Goal: Task Accomplishment & Management: Use online tool/utility

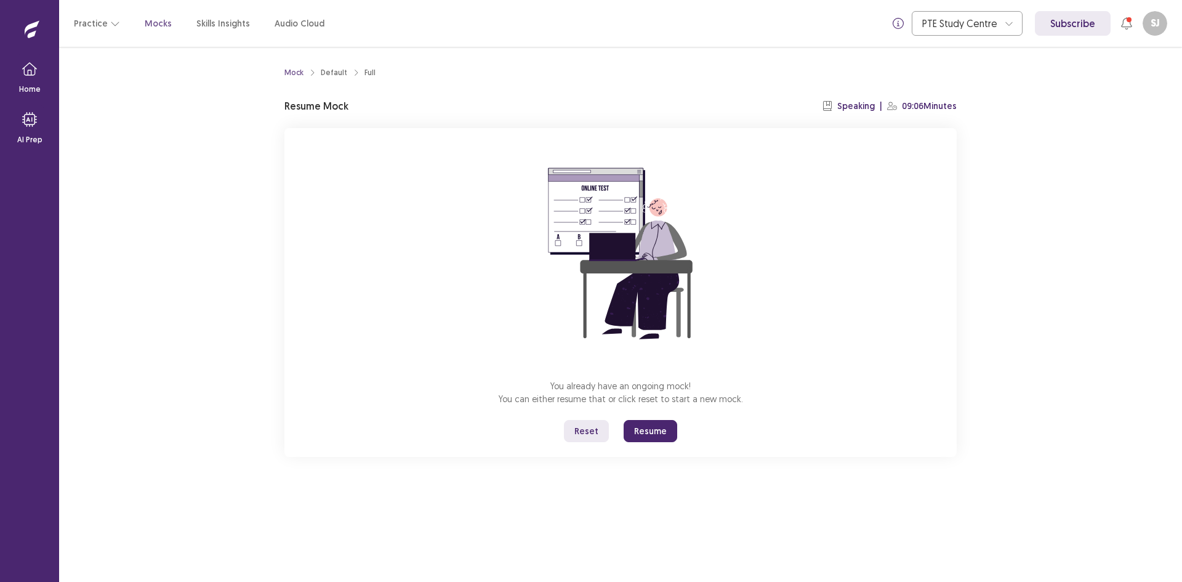
click at [588, 431] on button "Reset" at bounding box center [586, 431] width 45 height 22
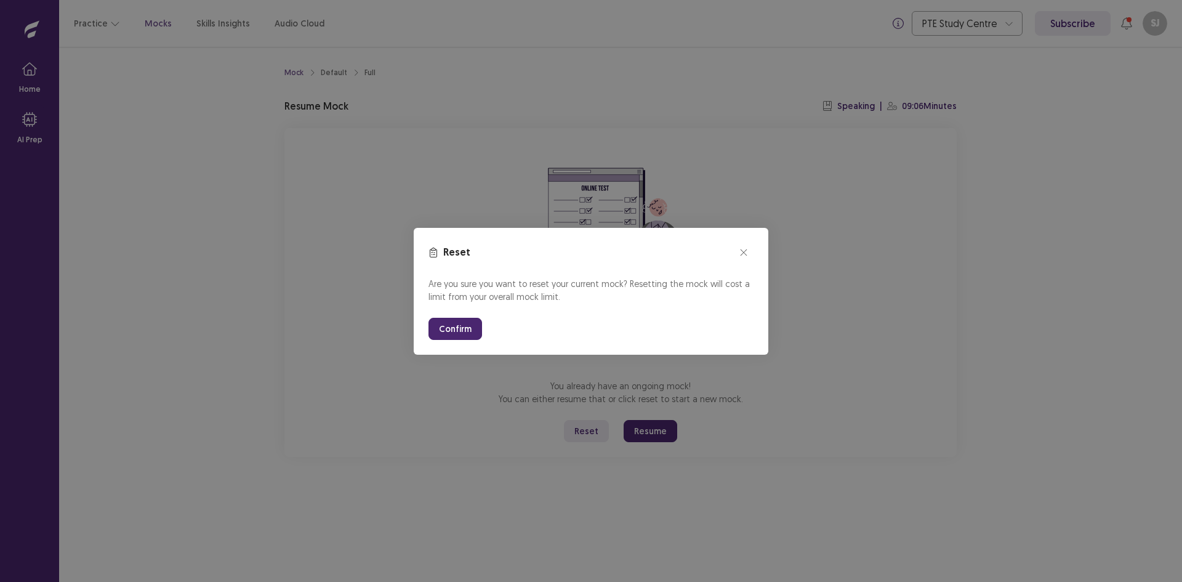
click at [467, 330] on button "Confirm" at bounding box center [456, 329] width 54 height 22
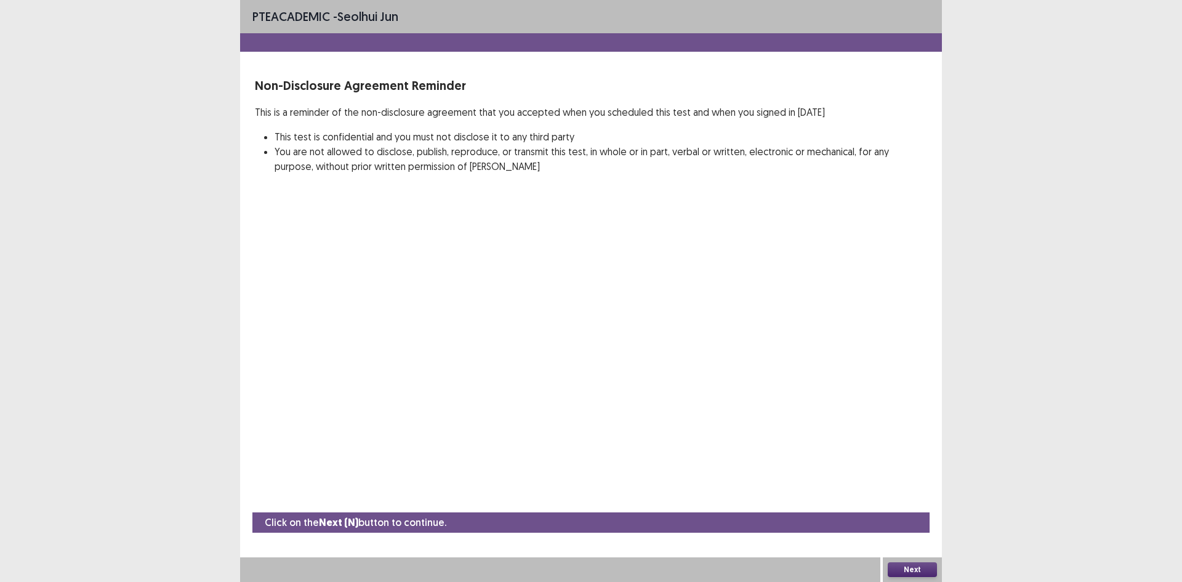
click at [902, 573] on button "Next" at bounding box center [912, 569] width 49 height 15
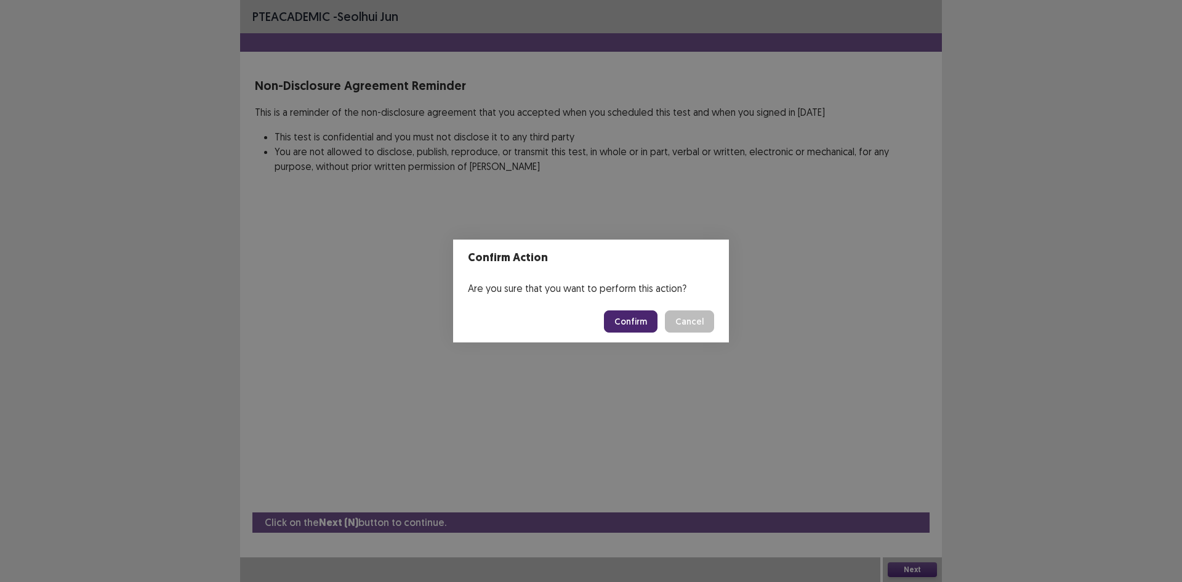
click at [636, 313] on button "Confirm" at bounding box center [631, 321] width 54 height 22
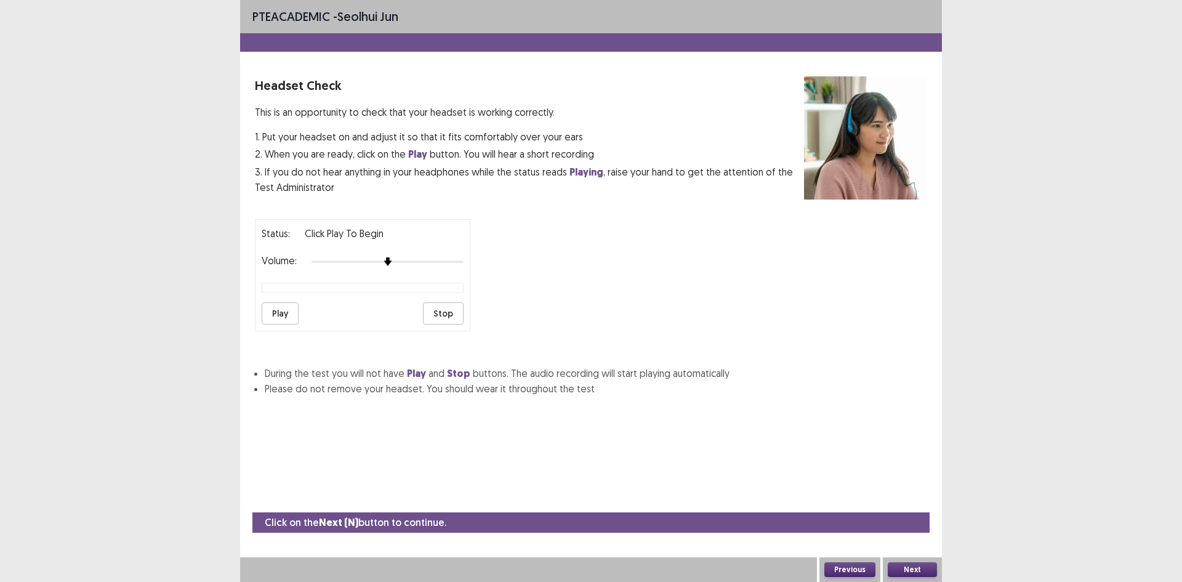
click at [279, 313] on button "Play" at bounding box center [280, 313] width 37 height 22
click at [916, 567] on button "Next" at bounding box center [912, 569] width 49 height 15
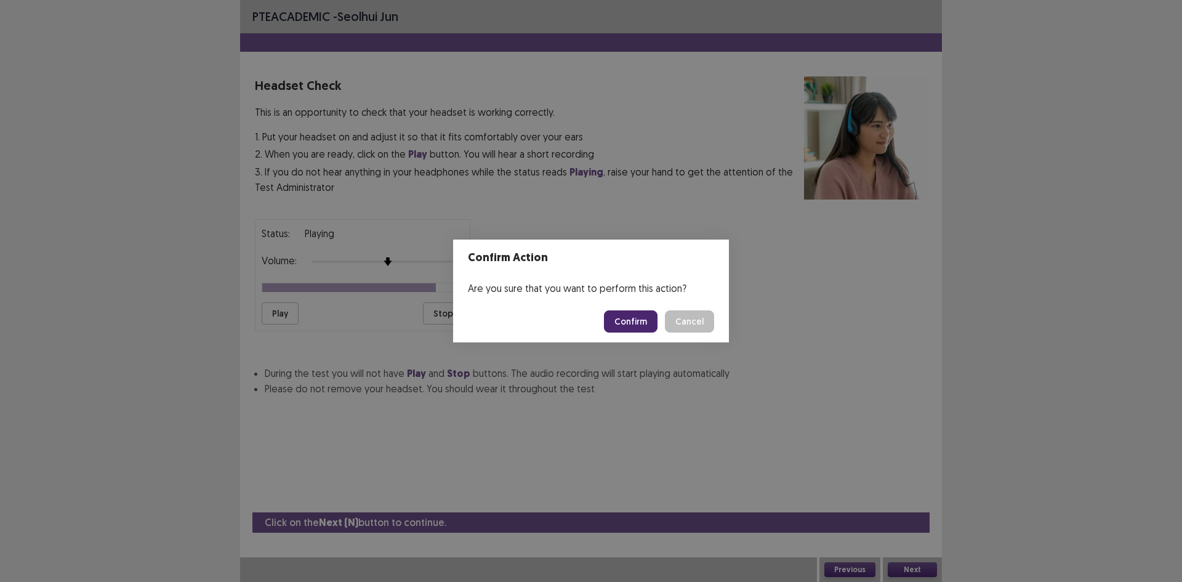
click at [637, 318] on button "Confirm" at bounding box center [631, 321] width 54 height 22
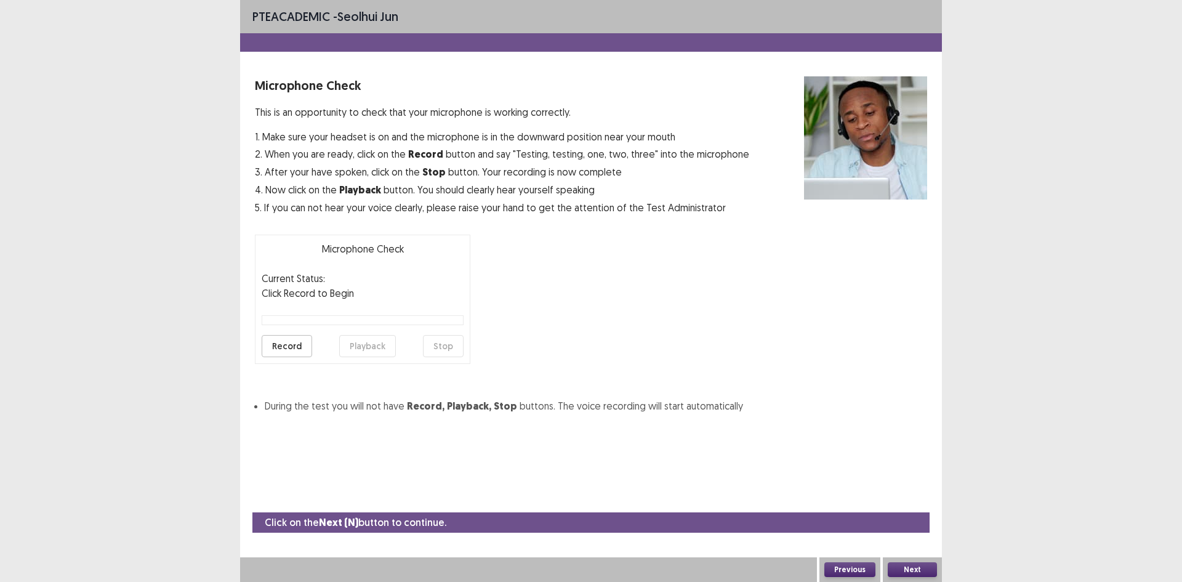
click at [922, 565] on button "Next" at bounding box center [912, 569] width 49 height 15
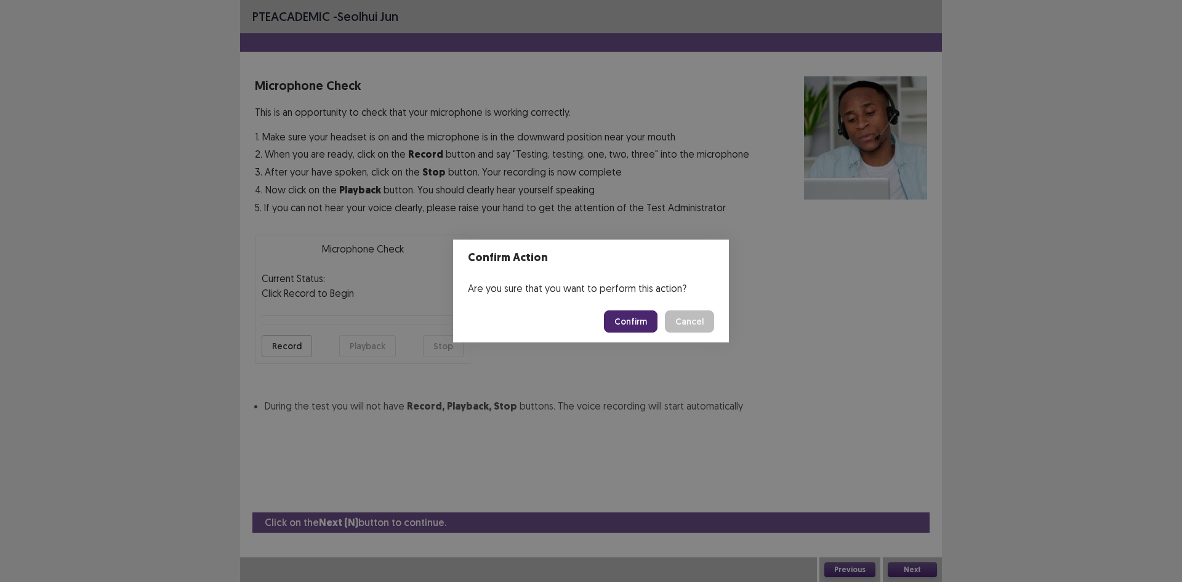
click at [618, 316] on button "Confirm" at bounding box center [631, 321] width 54 height 22
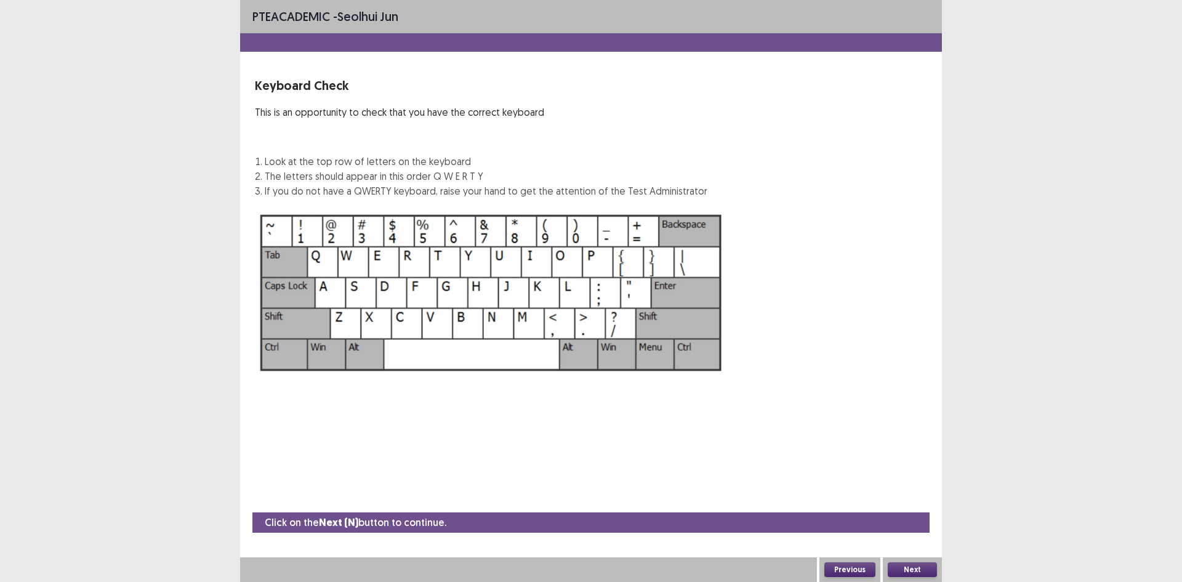
drag, startPoint x: 944, startPoint y: 569, endPoint x: 924, endPoint y: 564, distance: 20.3
click at [938, 568] on div "PTE academic - Seolhui Jun Keyboard Check This is an opportunity to check that …" at bounding box center [591, 291] width 1182 height 582
click at [924, 564] on button "Next" at bounding box center [912, 569] width 49 height 15
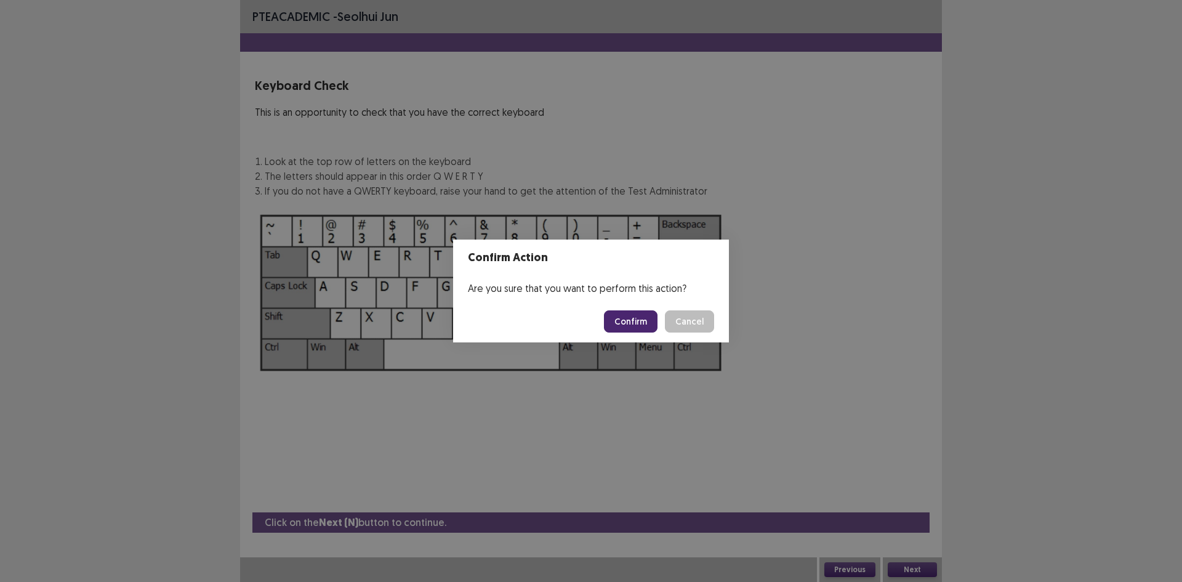
click at [666, 334] on footer "Confirm Cancel" at bounding box center [591, 322] width 276 height 42
click at [636, 326] on button "Confirm" at bounding box center [631, 321] width 54 height 22
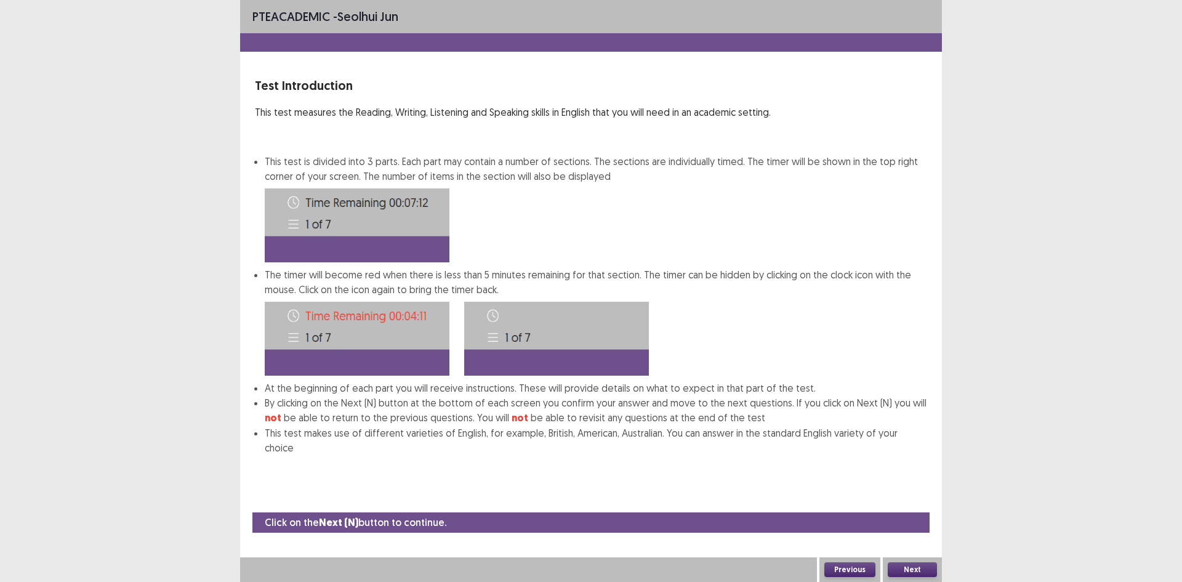
click at [922, 568] on button "Next" at bounding box center [912, 569] width 49 height 15
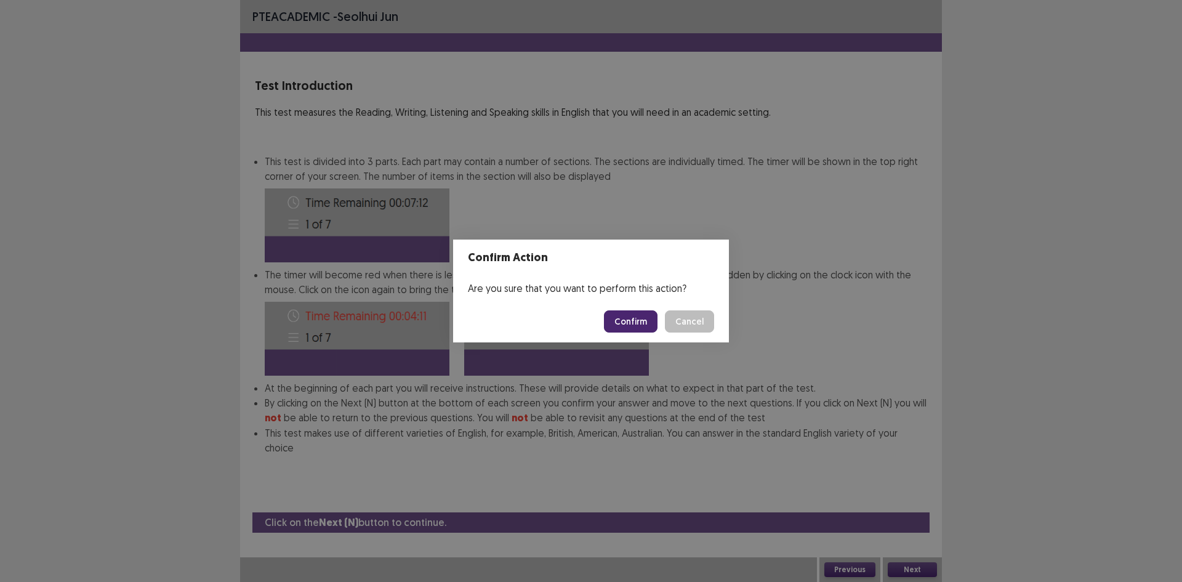
click at [637, 310] on button "Confirm" at bounding box center [631, 321] width 54 height 22
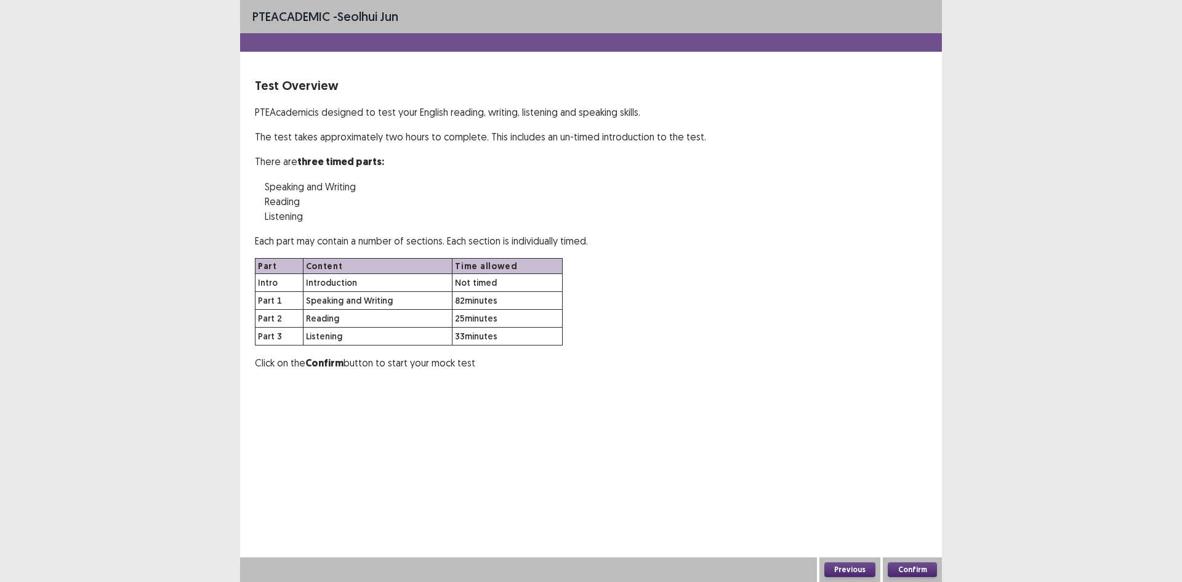
click at [907, 568] on button "Confirm" at bounding box center [912, 569] width 49 height 15
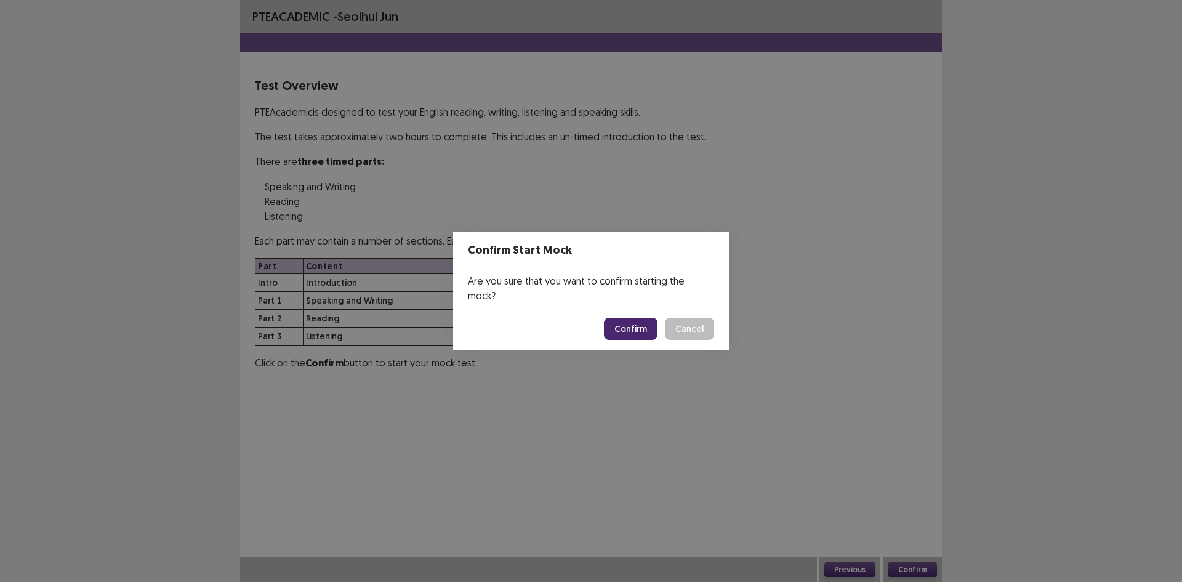
click at [619, 328] on button "Confirm" at bounding box center [631, 329] width 54 height 22
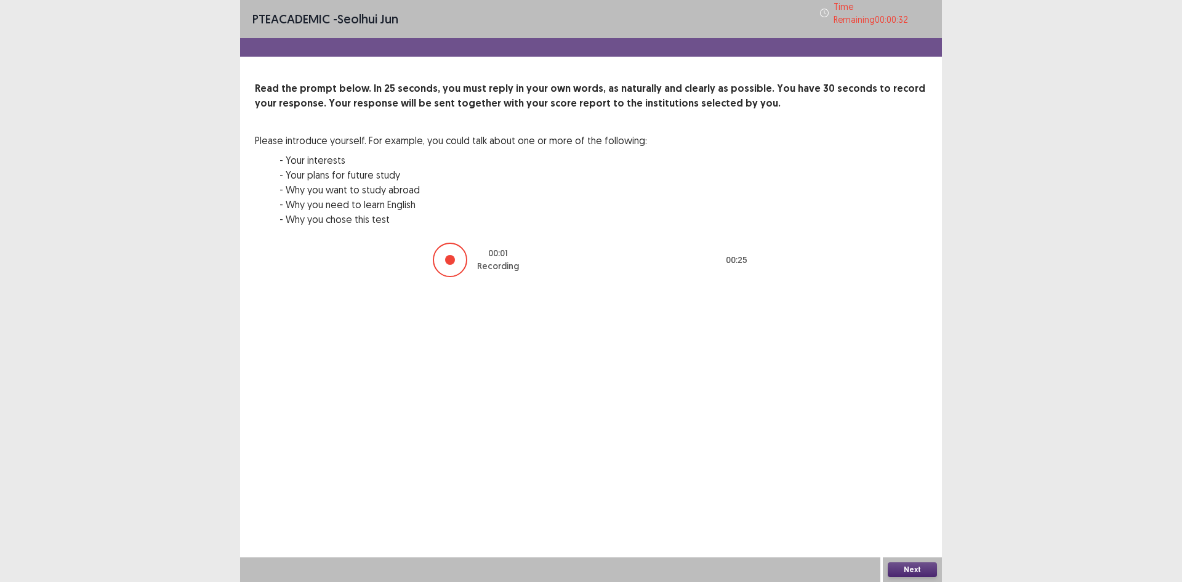
click at [926, 569] on button "Next" at bounding box center [912, 569] width 49 height 15
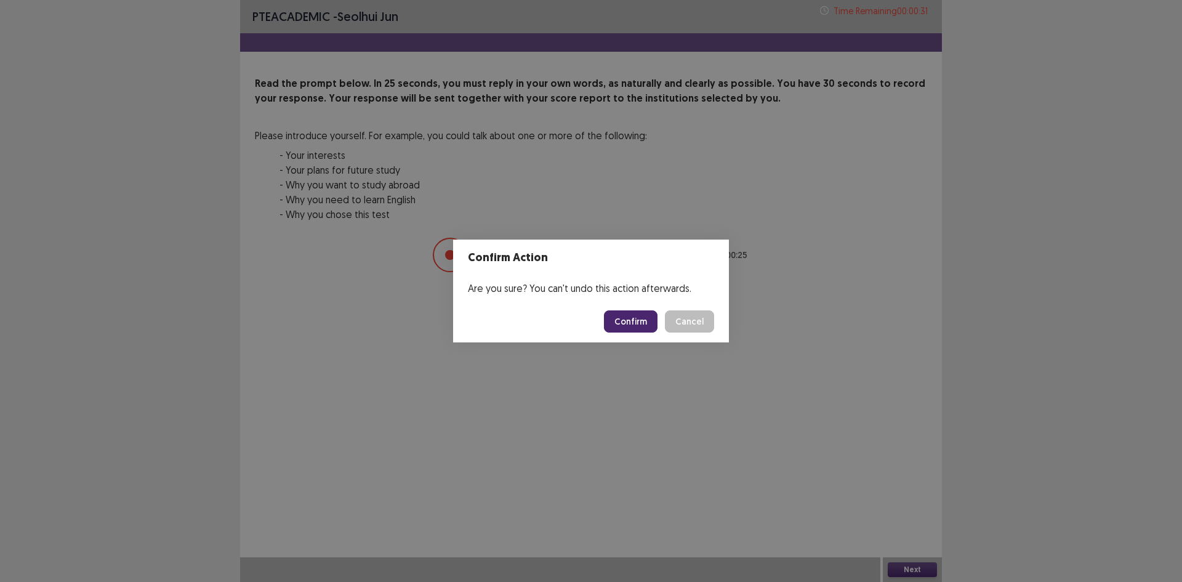
click at [632, 315] on button "Confirm" at bounding box center [631, 321] width 54 height 22
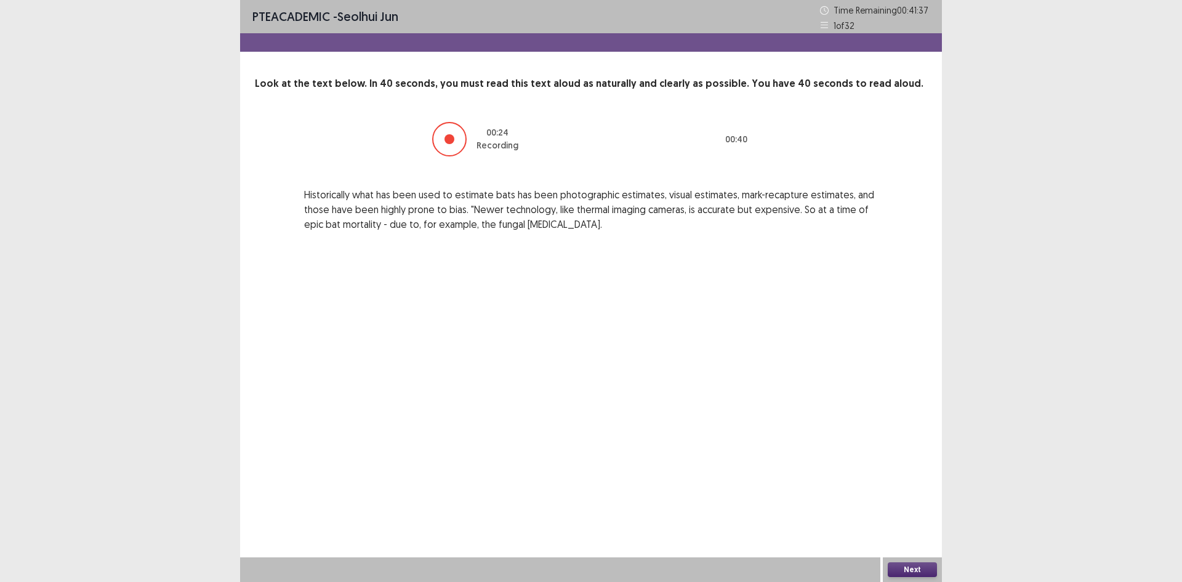
click at [907, 568] on button "Next" at bounding box center [912, 569] width 49 height 15
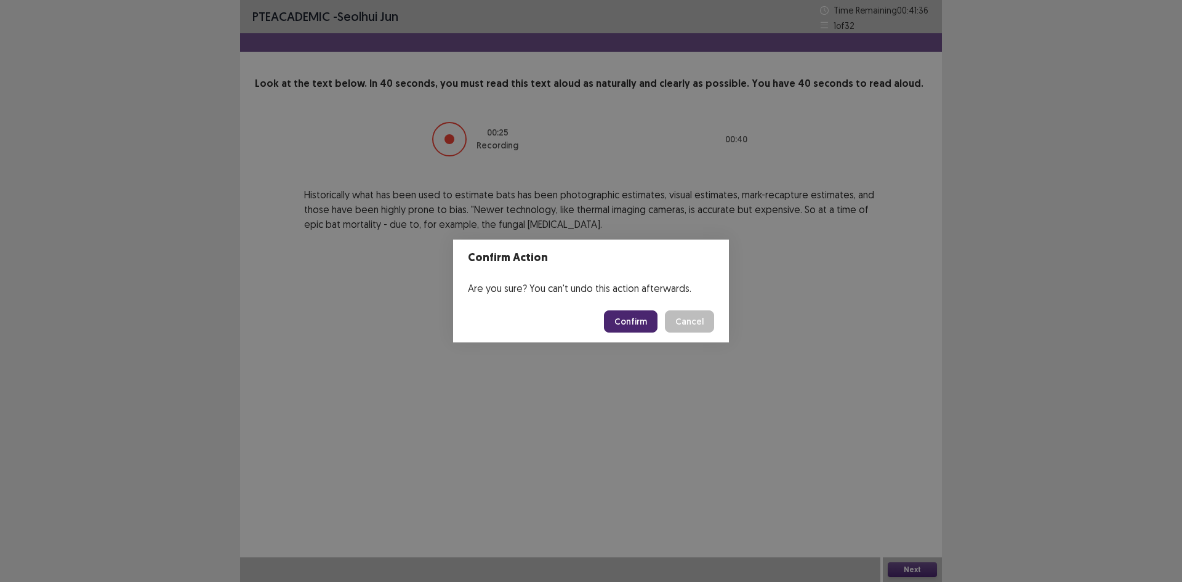
click at [616, 330] on button "Confirm" at bounding box center [631, 321] width 54 height 22
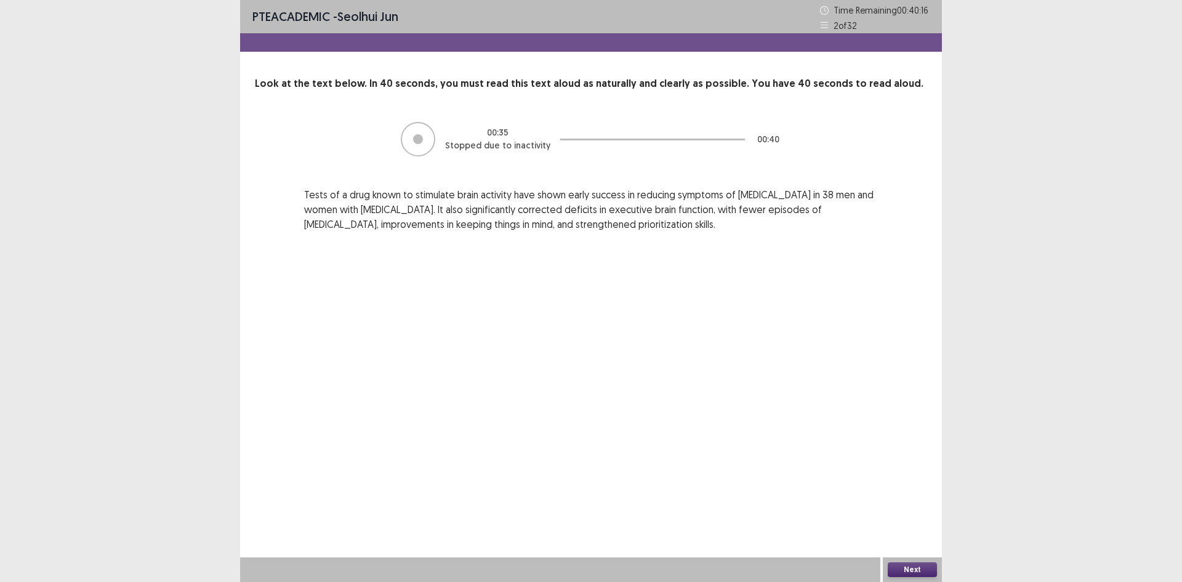
click at [907, 570] on button "Next" at bounding box center [912, 569] width 49 height 15
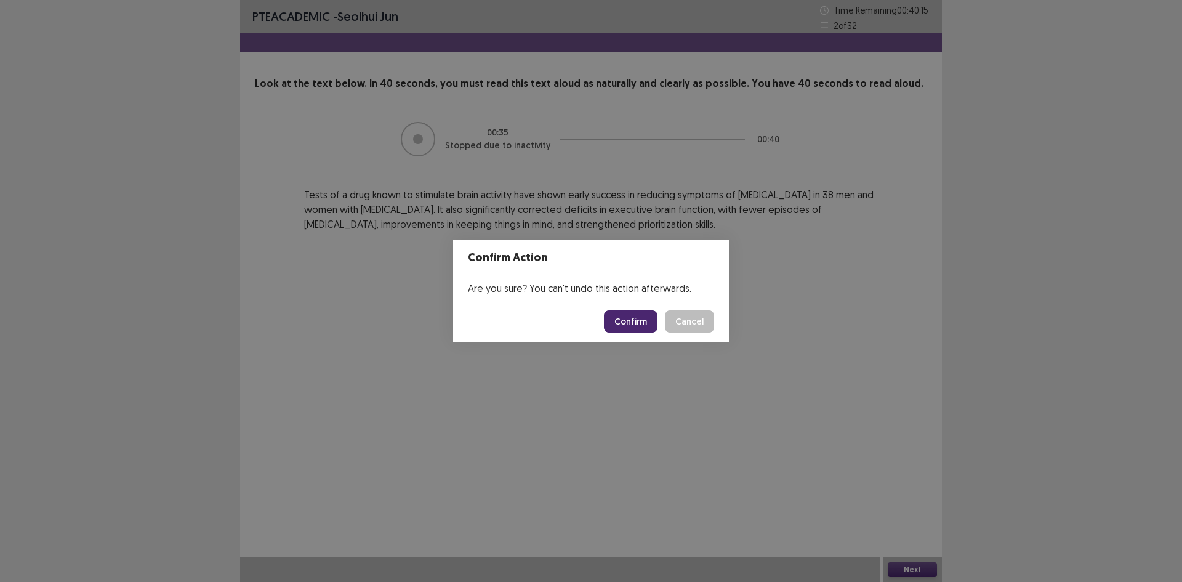
click at [634, 322] on button "Confirm" at bounding box center [631, 321] width 54 height 22
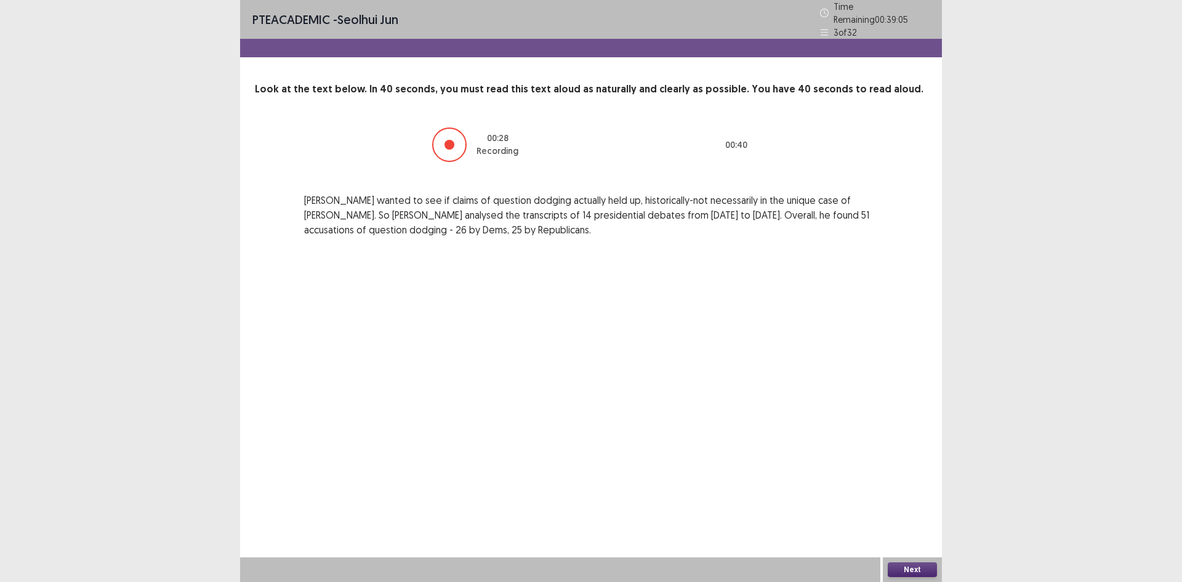
click at [919, 580] on div "Next" at bounding box center [912, 569] width 59 height 25
click at [929, 570] on button "Next" at bounding box center [912, 569] width 49 height 15
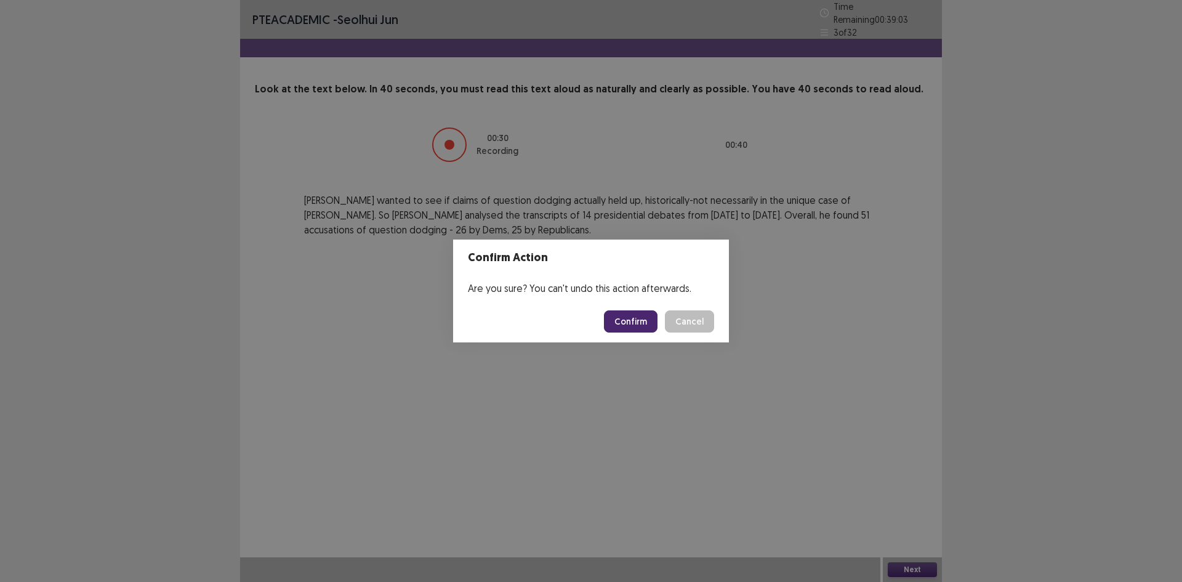
click at [635, 320] on button "Confirm" at bounding box center [631, 321] width 54 height 22
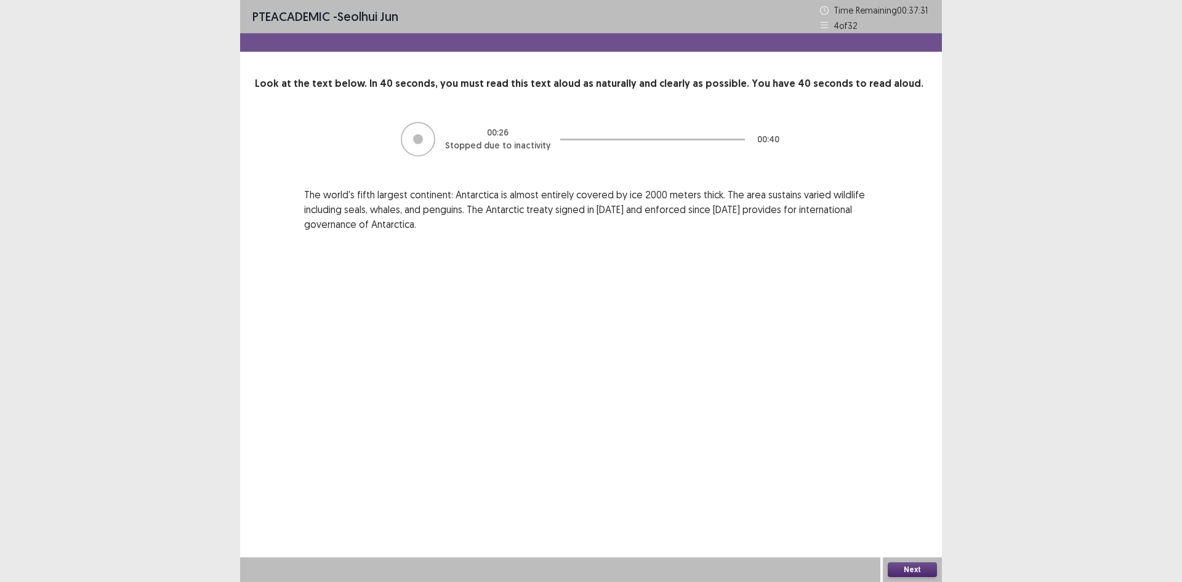
click at [930, 572] on button "Next" at bounding box center [912, 569] width 49 height 15
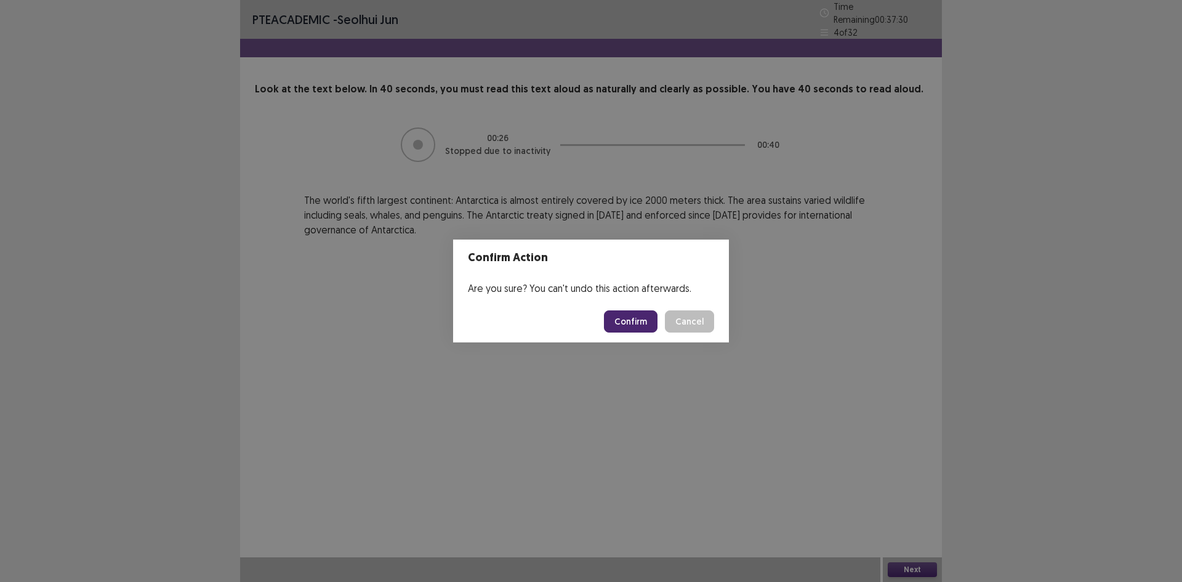
click at [632, 330] on button "Confirm" at bounding box center [631, 321] width 54 height 22
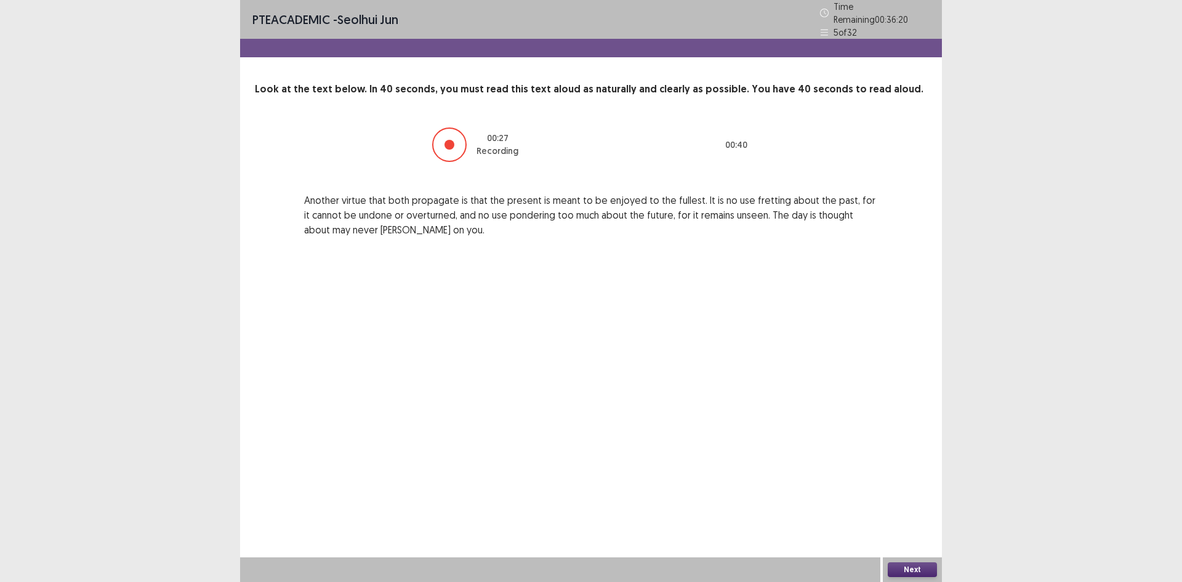
click at [931, 565] on button "Next" at bounding box center [912, 569] width 49 height 15
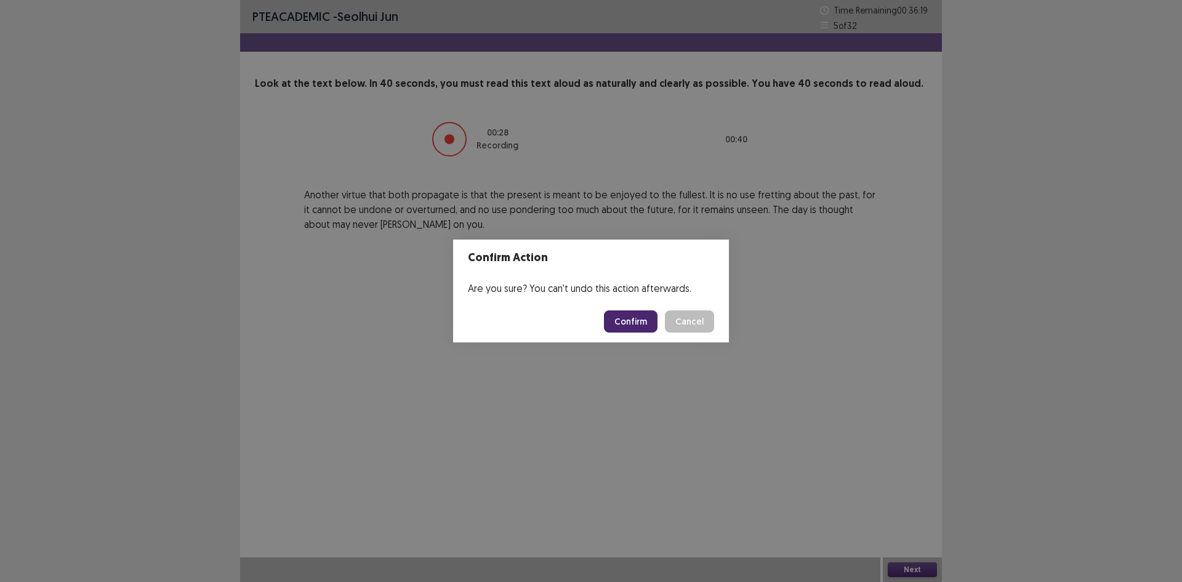
click at [647, 321] on button "Confirm" at bounding box center [631, 321] width 54 height 22
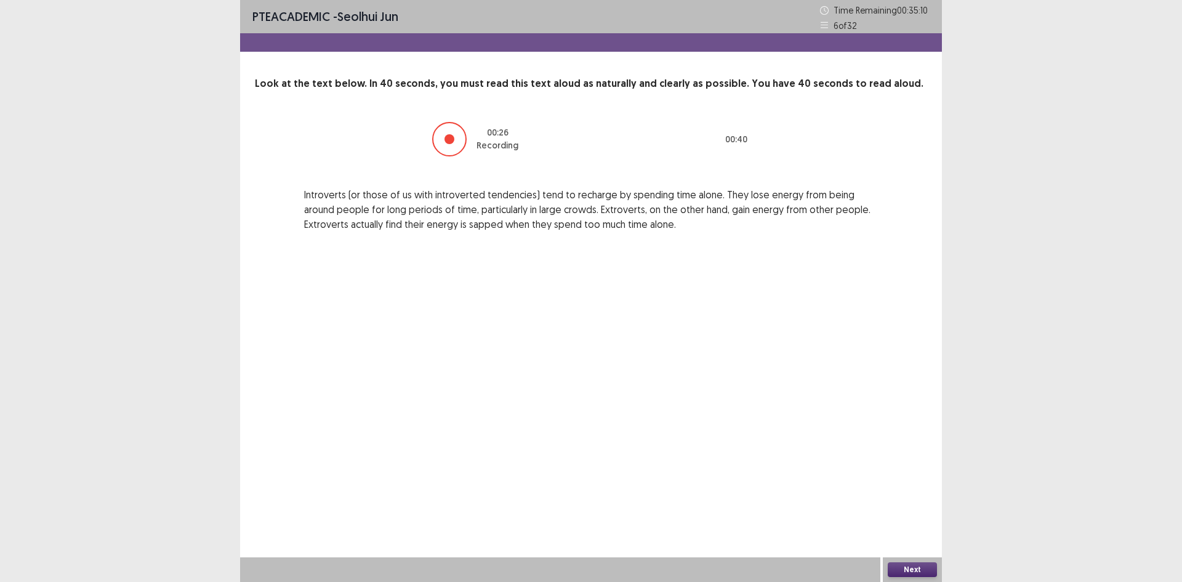
click at [899, 568] on button "Next" at bounding box center [912, 569] width 49 height 15
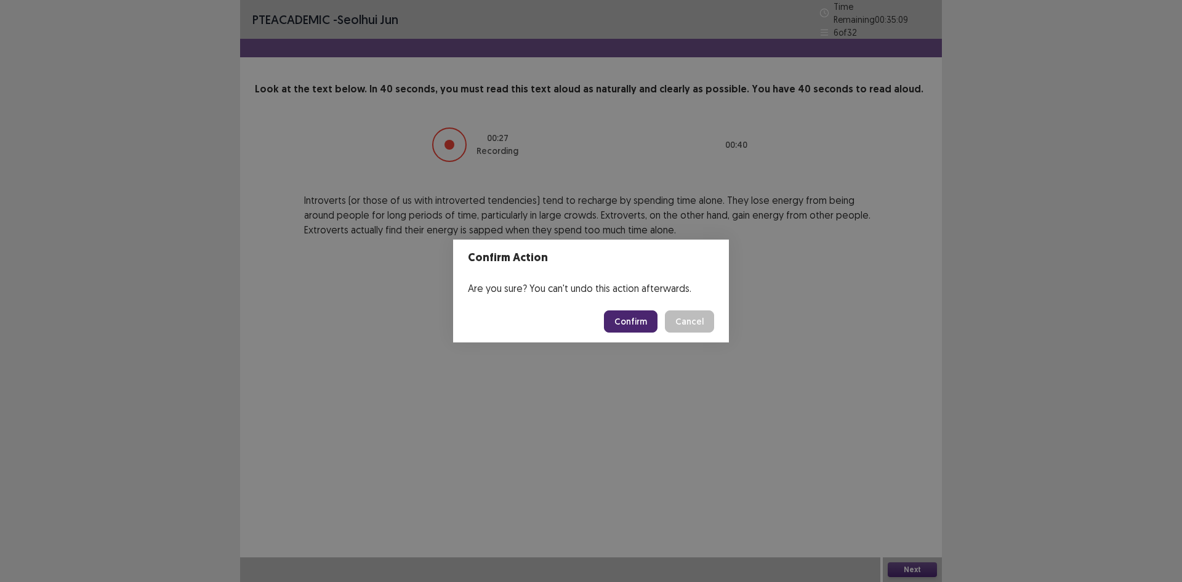
click at [641, 326] on button "Confirm" at bounding box center [631, 321] width 54 height 22
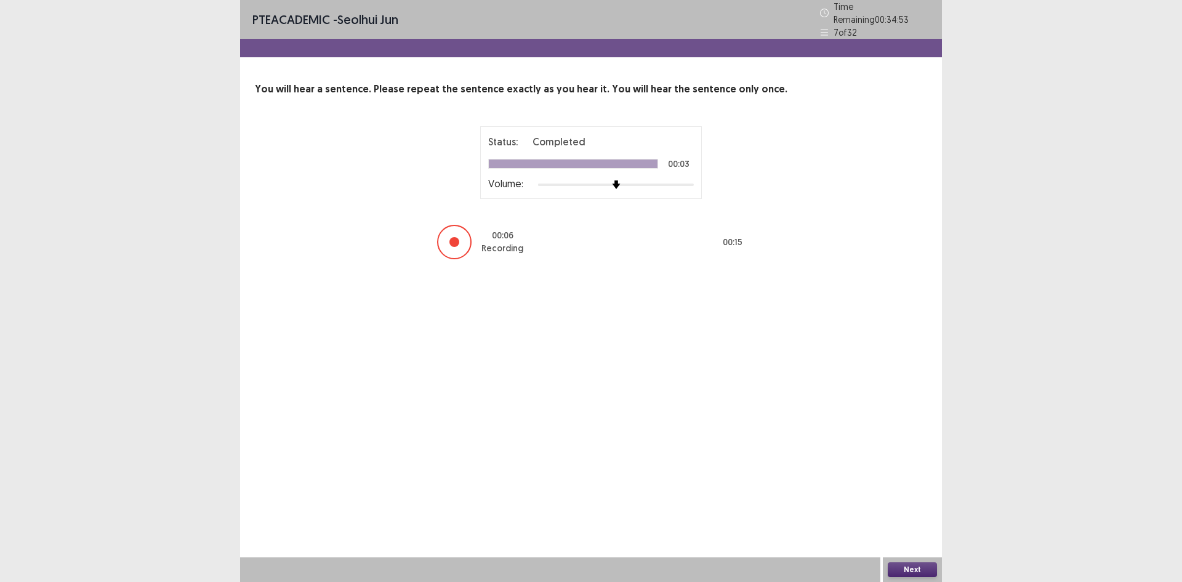
click at [909, 571] on button "Next" at bounding box center [912, 569] width 49 height 15
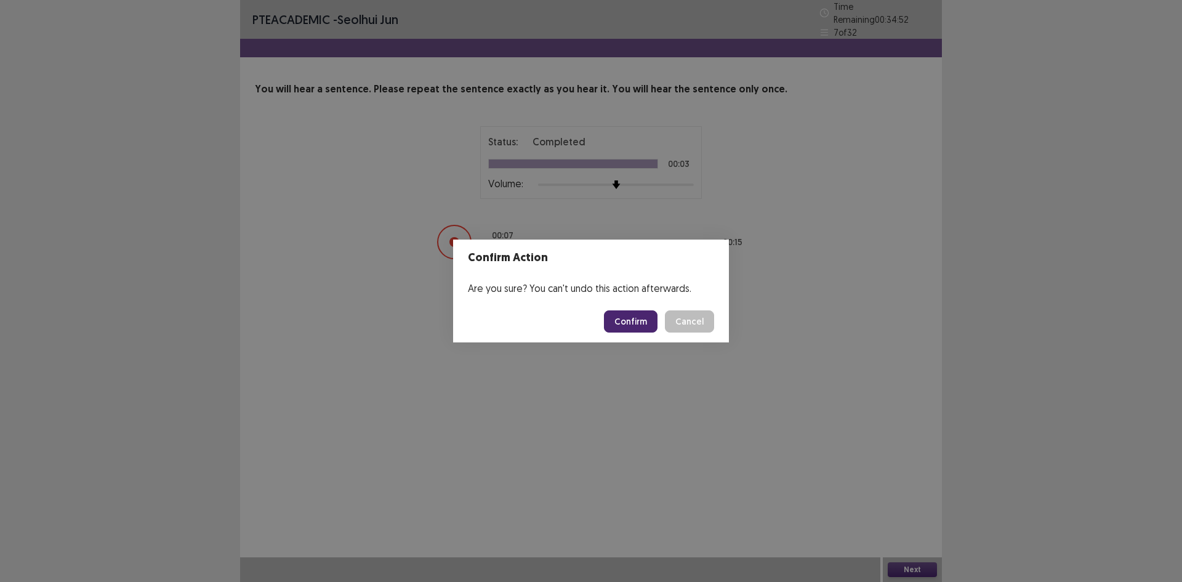
click at [629, 327] on button "Confirm" at bounding box center [631, 321] width 54 height 22
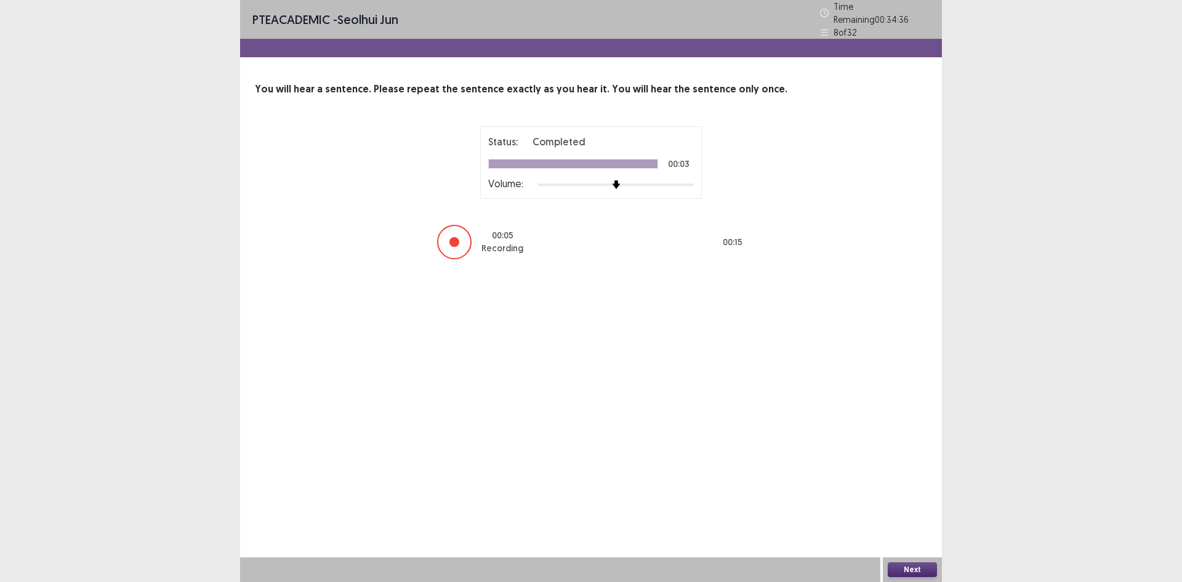
click at [919, 566] on button "Next" at bounding box center [912, 569] width 49 height 15
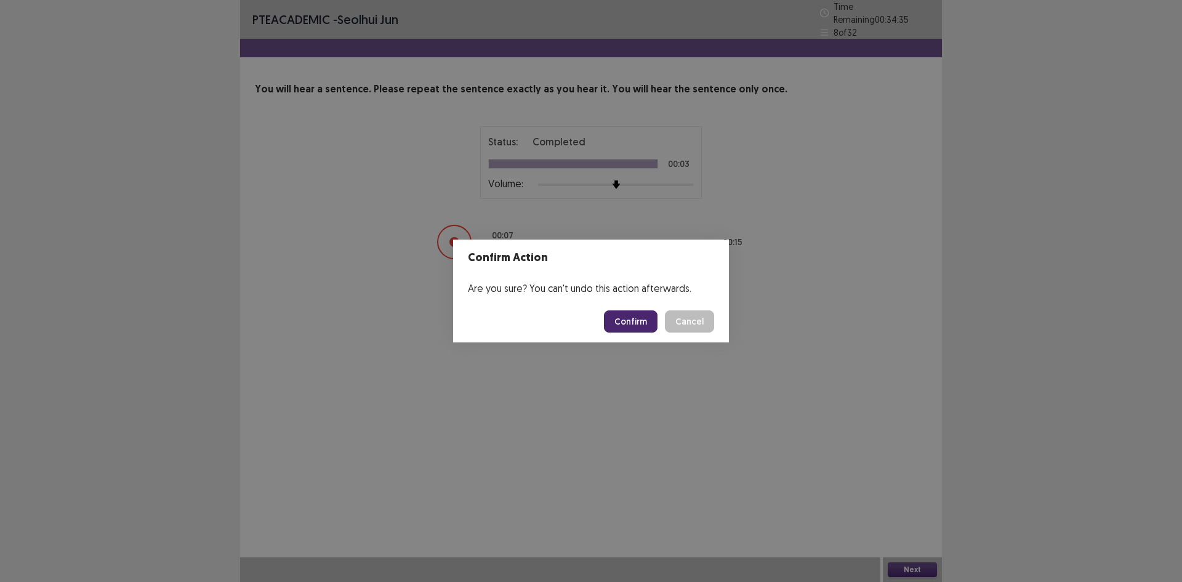
click at [636, 331] on button "Confirm" at bounding box center [631, 321] width 54 height 22
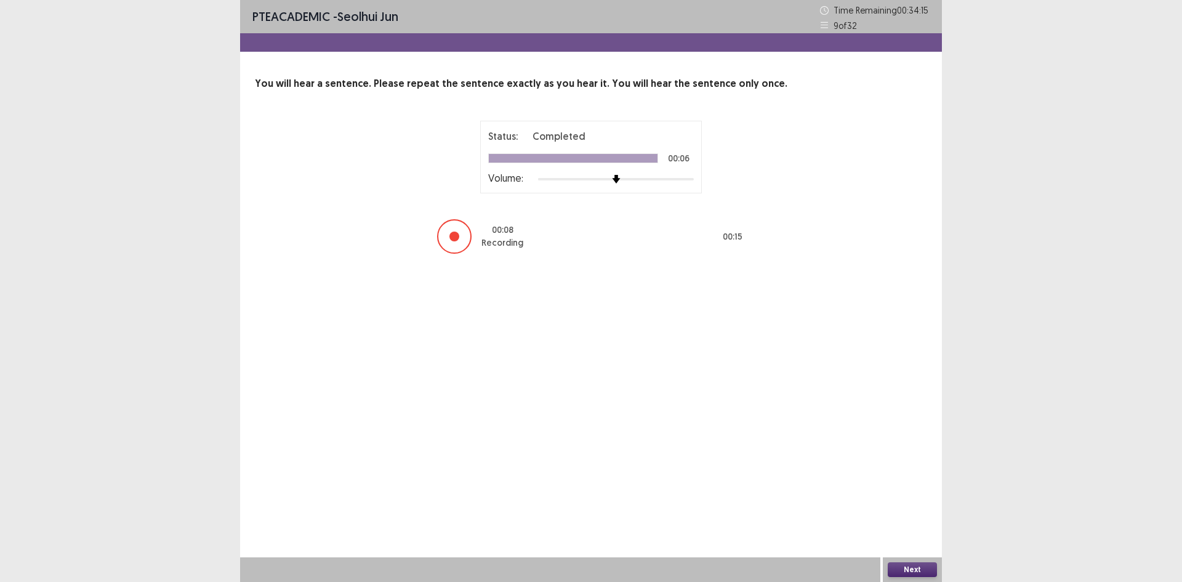
click at [905, 566] on button "Next" at bounding box center [912, 569] width 49 height 15
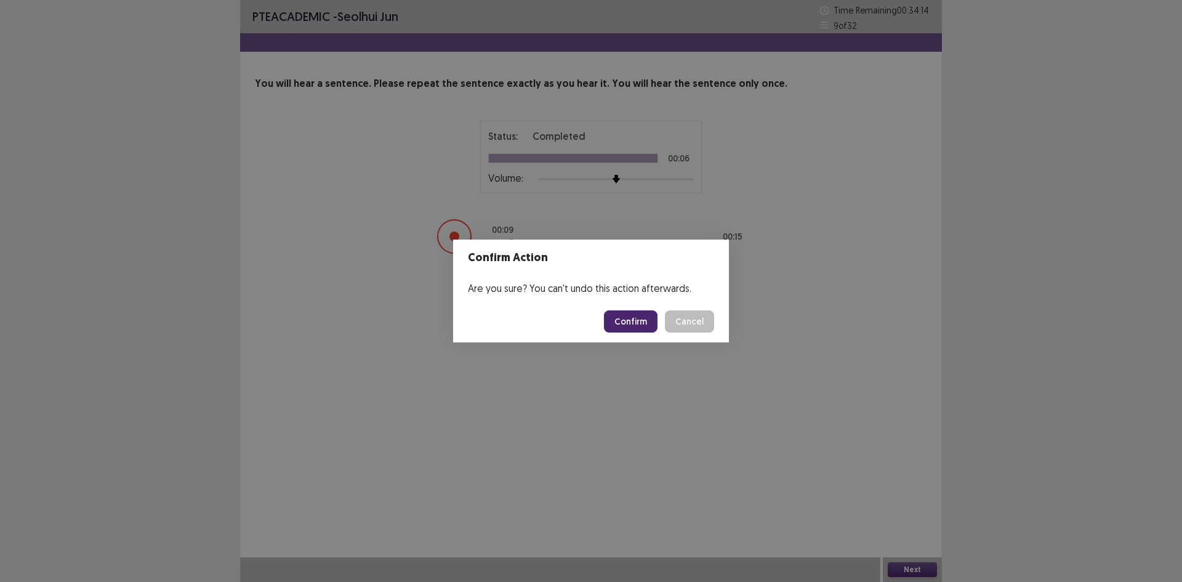
click at [622, 316] on button "Confirm" at bounding box center [631, 321] width 54 height 22
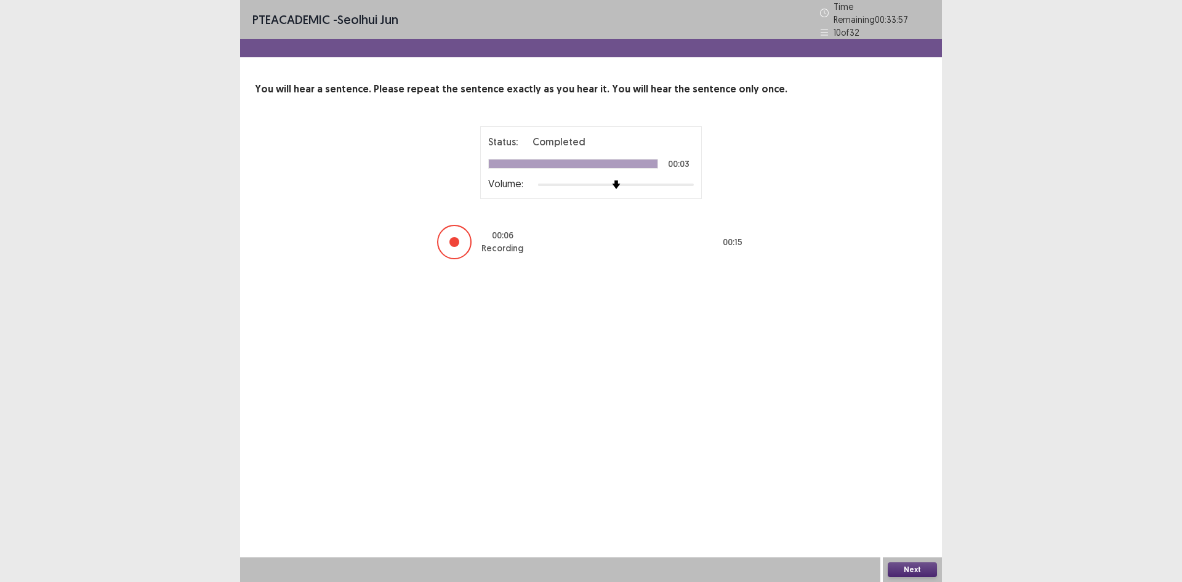
click at [913, 578] on div "Next" at bounding box center [912, 569] width 59 height 25
click at [922, 578] on div "Next" at bounding box center [912, 569] width 59 height 25
click at [923, 575] on button "Next" at bounding box center [912, 569] width 49 height 15
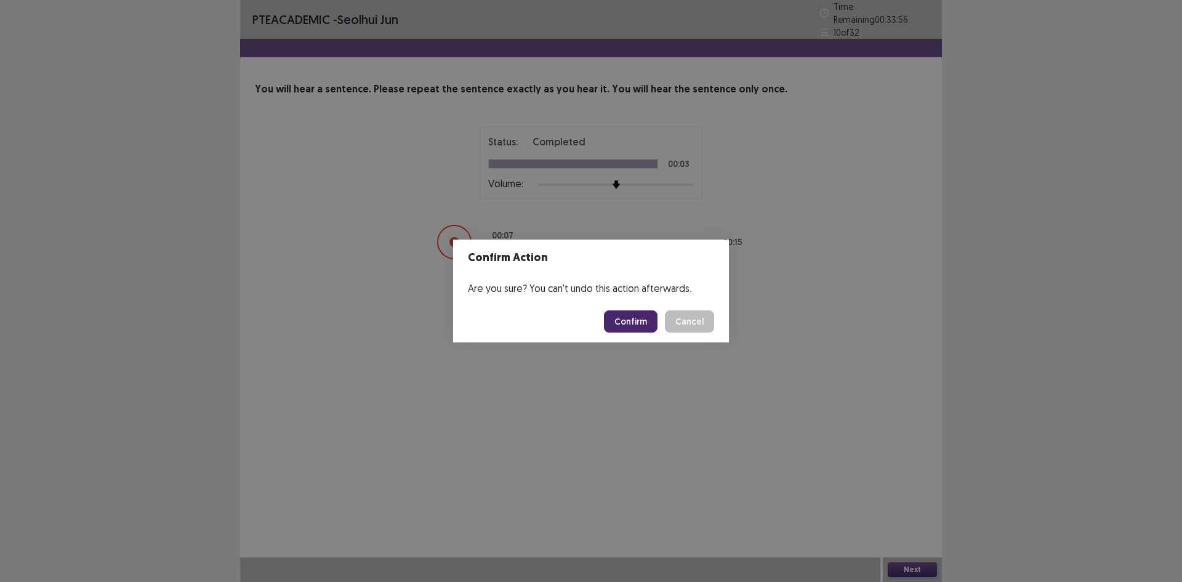
click at [640, 320] on button "Confirm" at bounding box center [631, 321] width 54 height 22
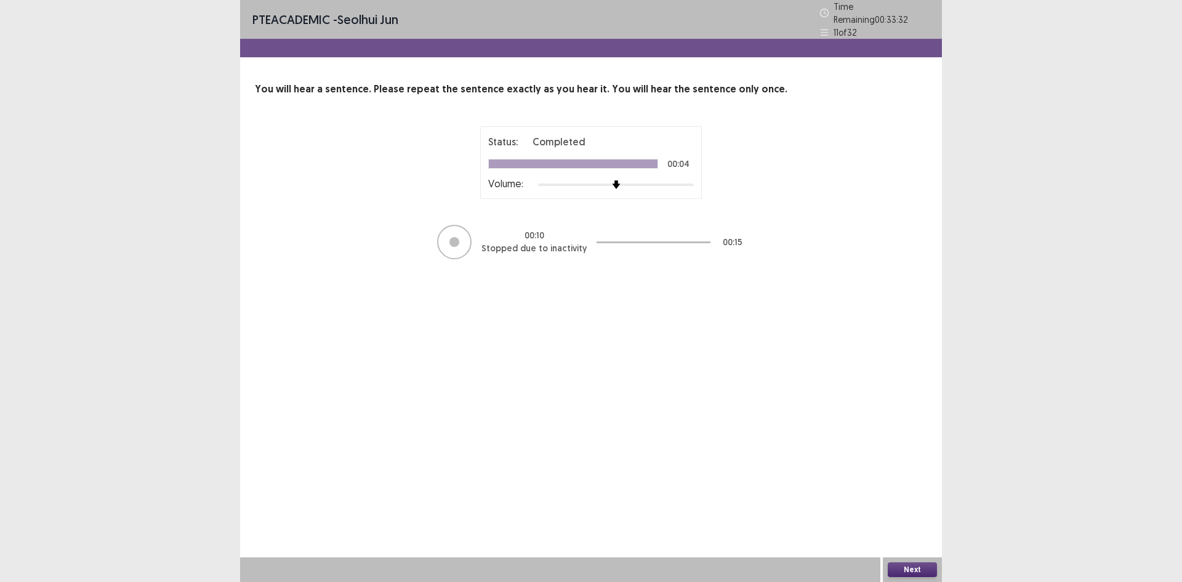
click at [910, 562] on div "Next" at bounding box center [912, 569] width 59 height 25
click at [903, 570] on button "Next" at bounding box center [912, 569] width 49 height 15
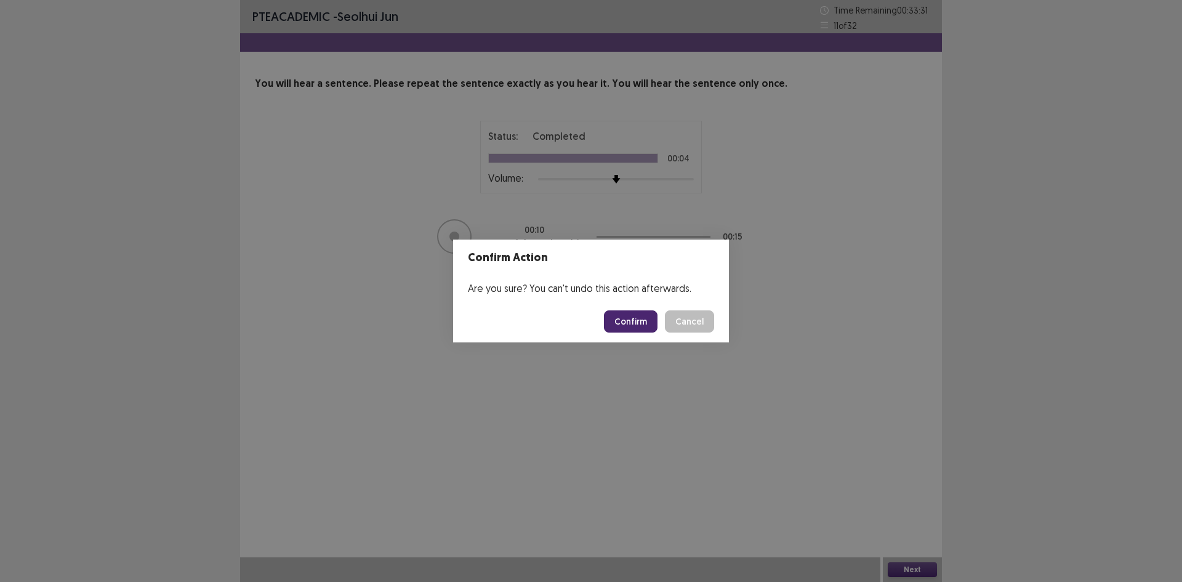
click at [636, 332] on button "Confirm" at bounding box center [631, 321] width 54 height 22
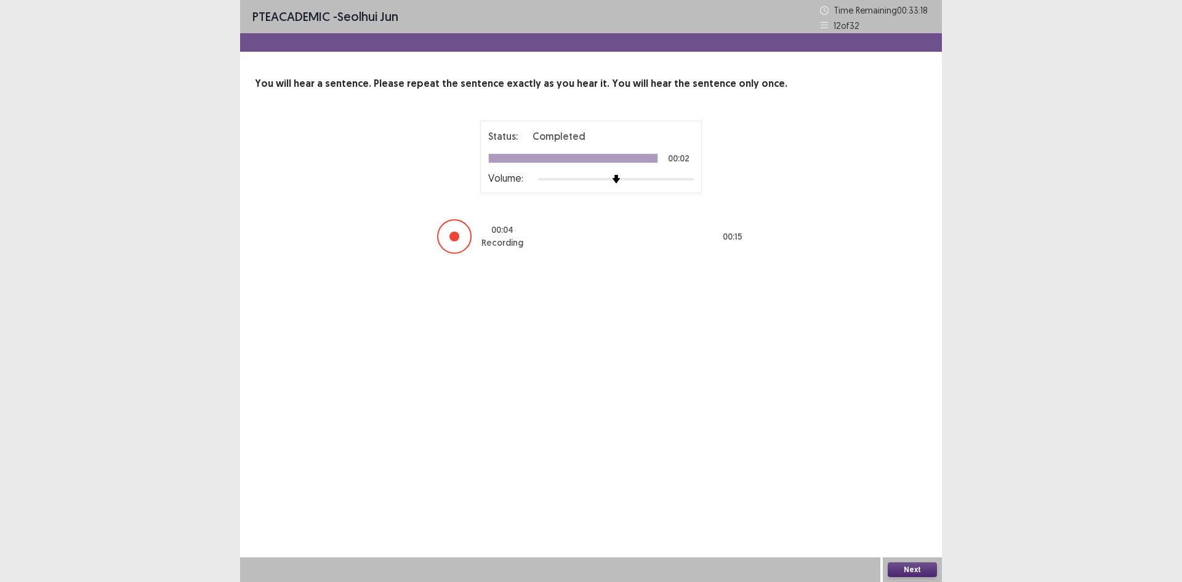
click at [923, 572] on button "Next" at bounding box center [912, 569] width 49 height 15
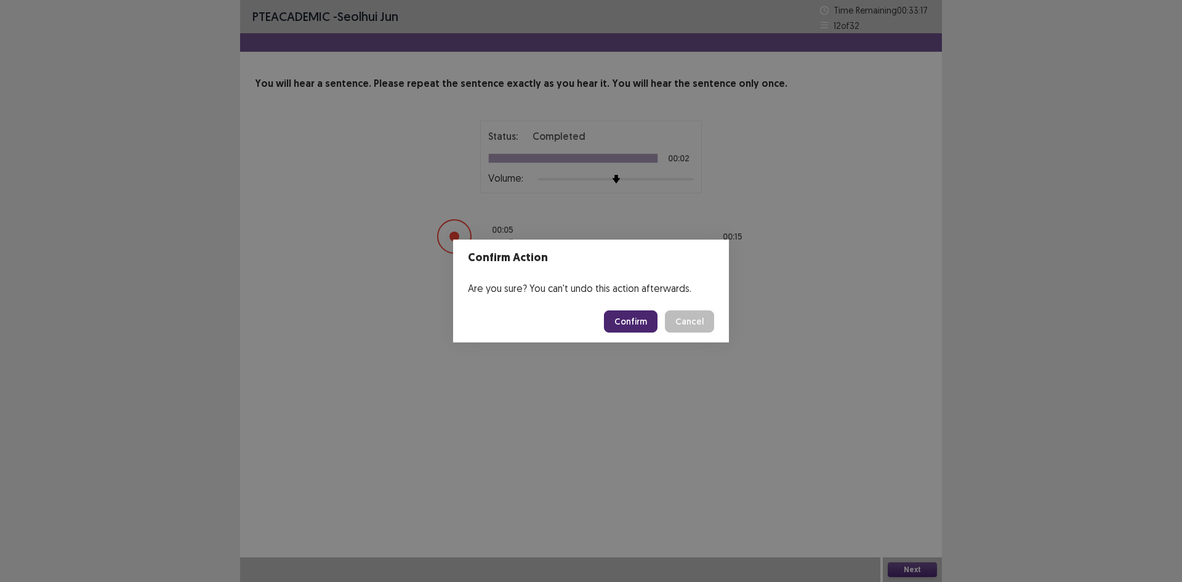
click at [644, 323] on button "Confirm" at bounding box center [631, 321] width 54 height 22
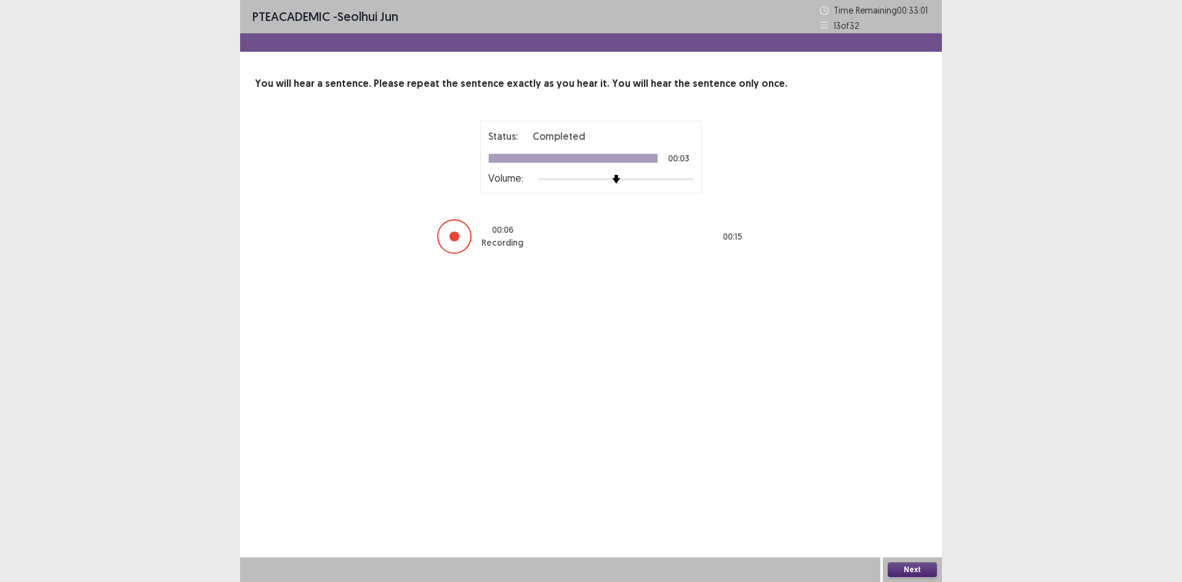
click at [894, 563] on button "Next" at bounding box center [912, 569] width 49 height 15
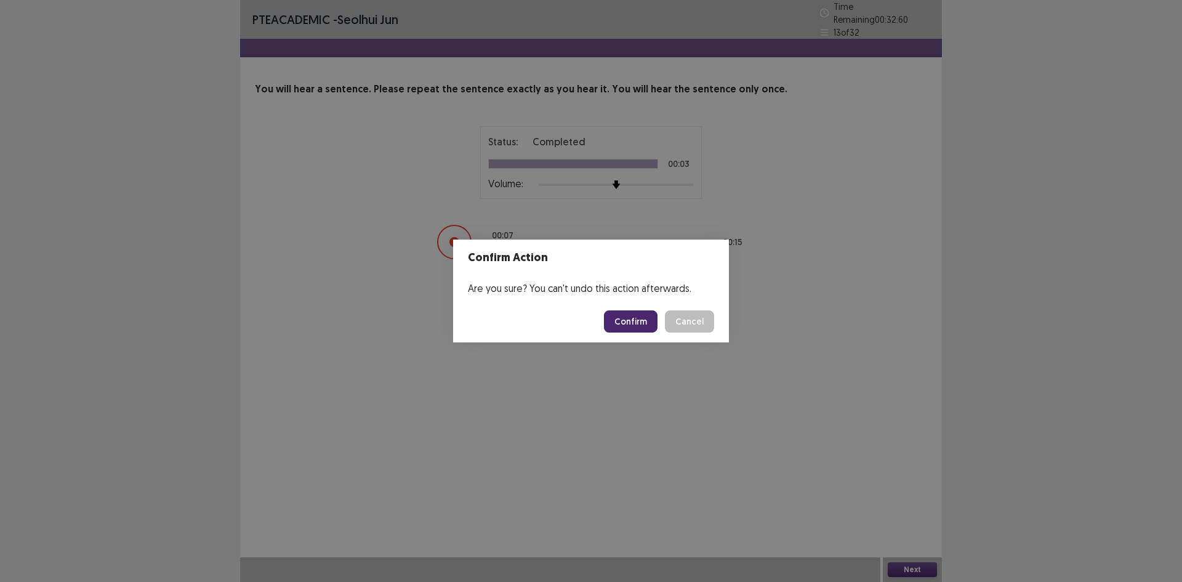
click at [634, 320] on button "Confirm" at bounding box center [631, 321] width 54 height 22
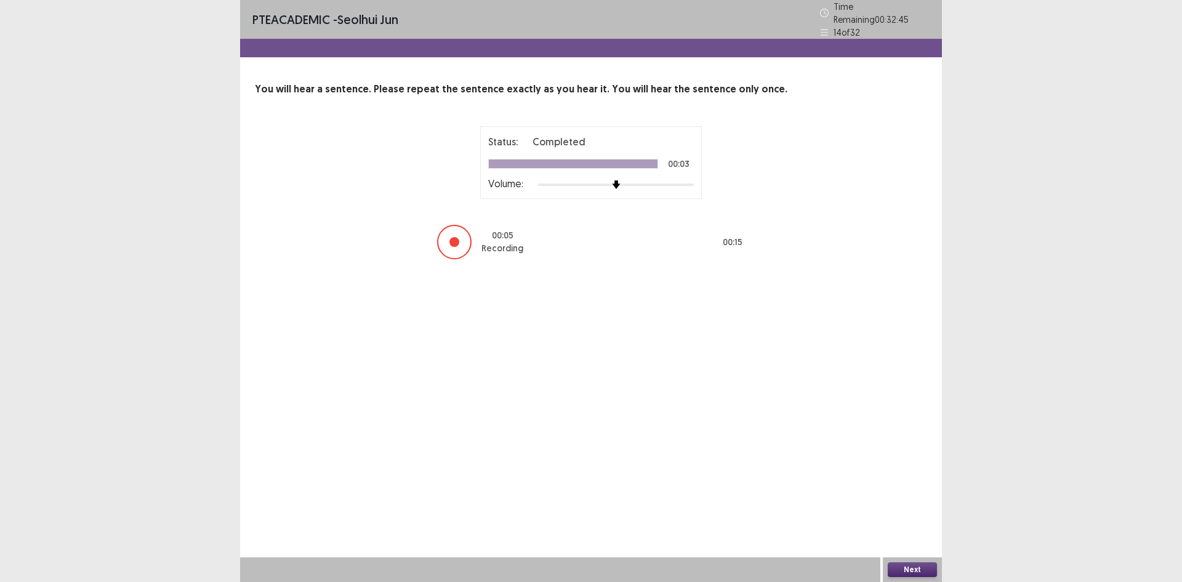
click at [921, 573] on button "Next" at bounding box center [912, 569] width 49 height 15
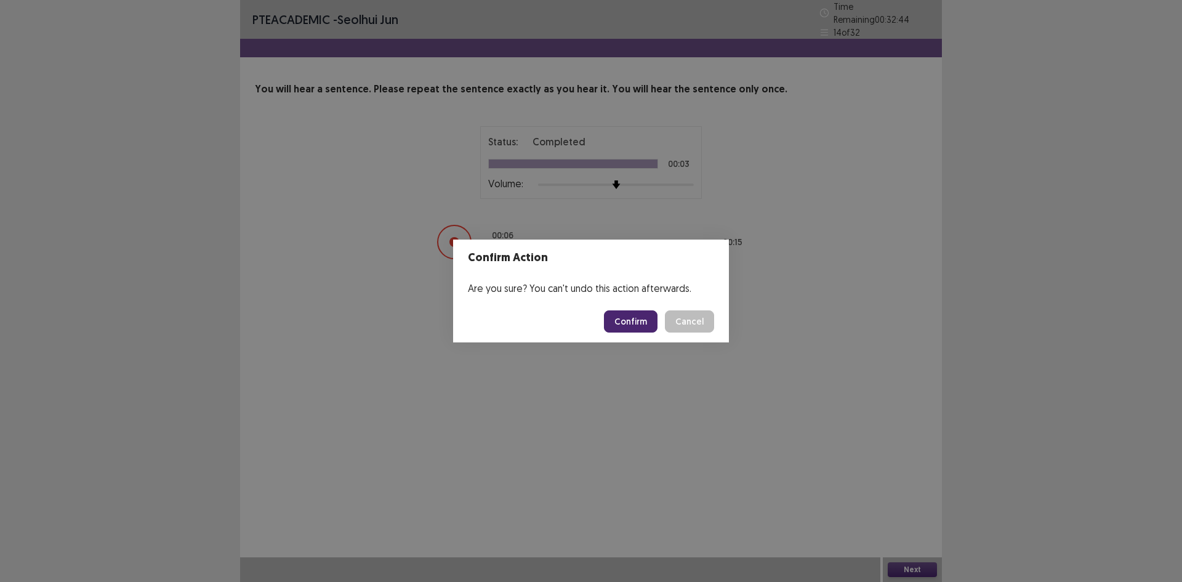
click at [613, 324] on button "Confirm" at bounding box center [631, 321] width 54 height 22
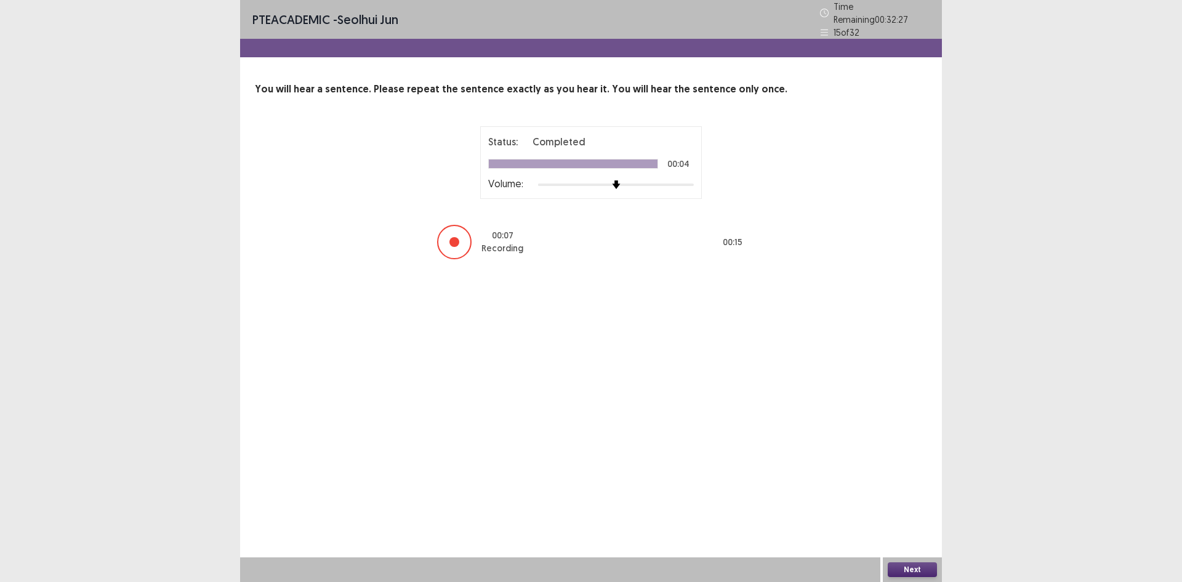
click at [935, 567] on button "Next" at bounding box center [912, 569] width 49 height 15
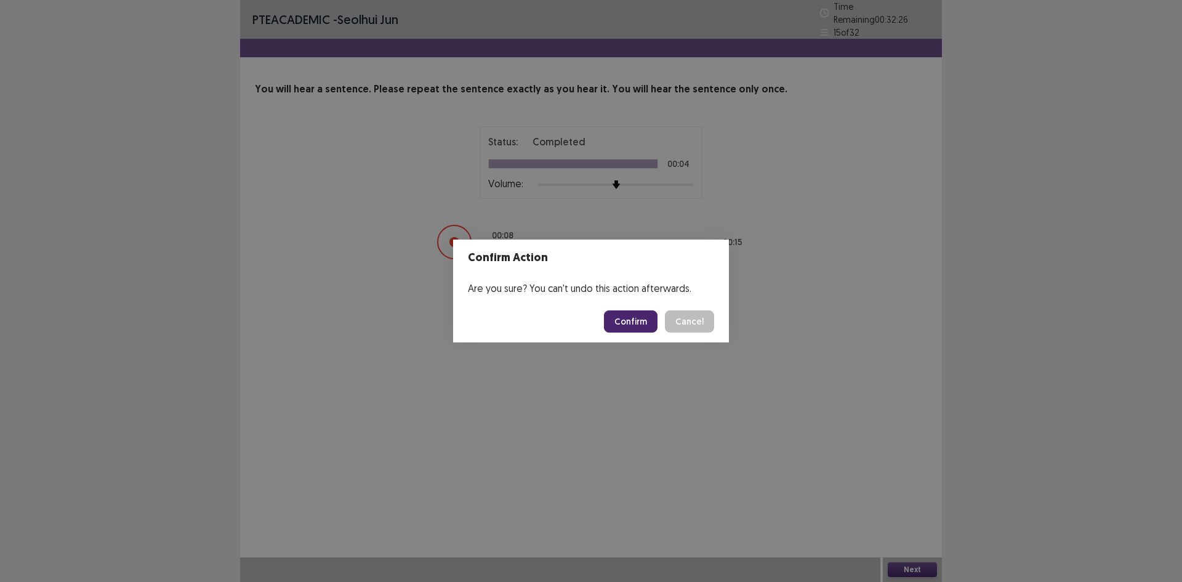
click at [650, 320] on button "Confirm" at bounding box center [631, 321] width 54 height 22
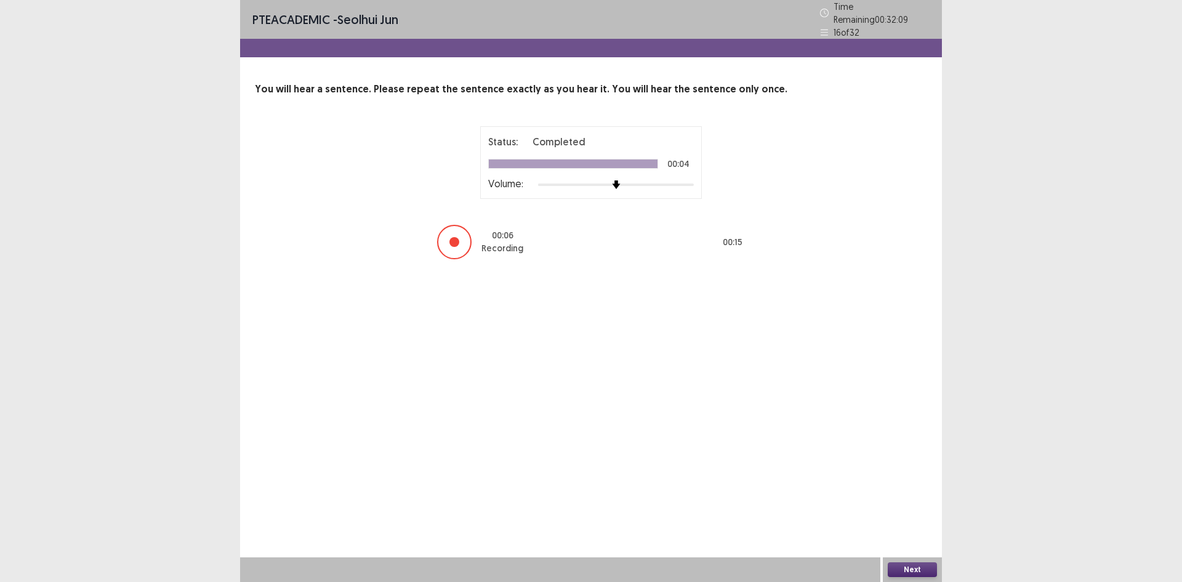
click at [919, 565] on button "Next" at bounding box center [912, 569] width 49 height 15
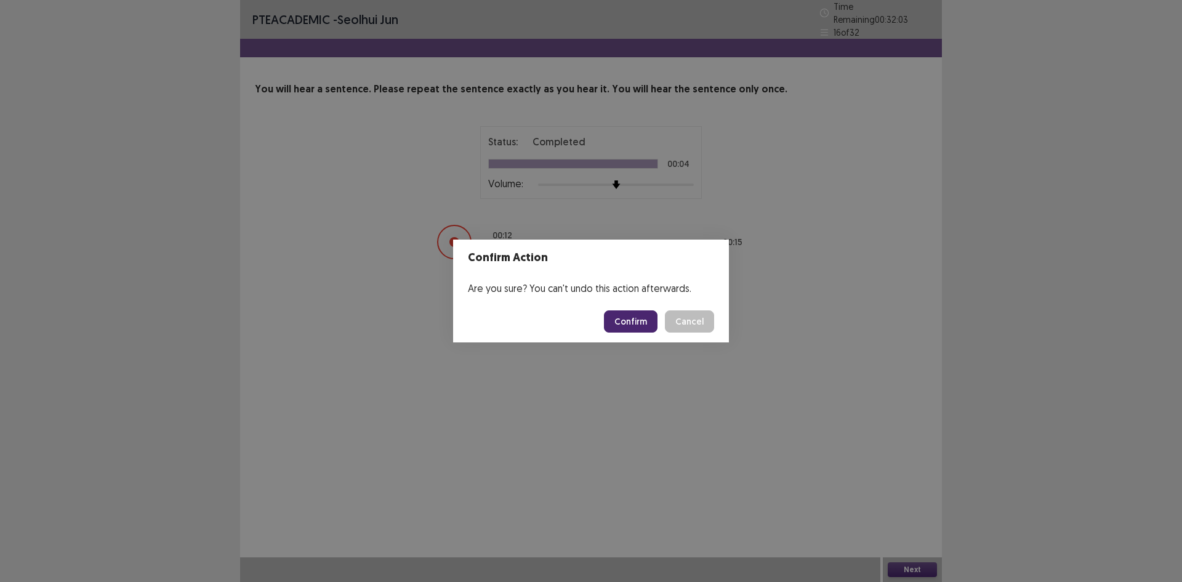
click at [628, 318] on button "Confirm" at bounding box center [631, 321] width 54 height 22
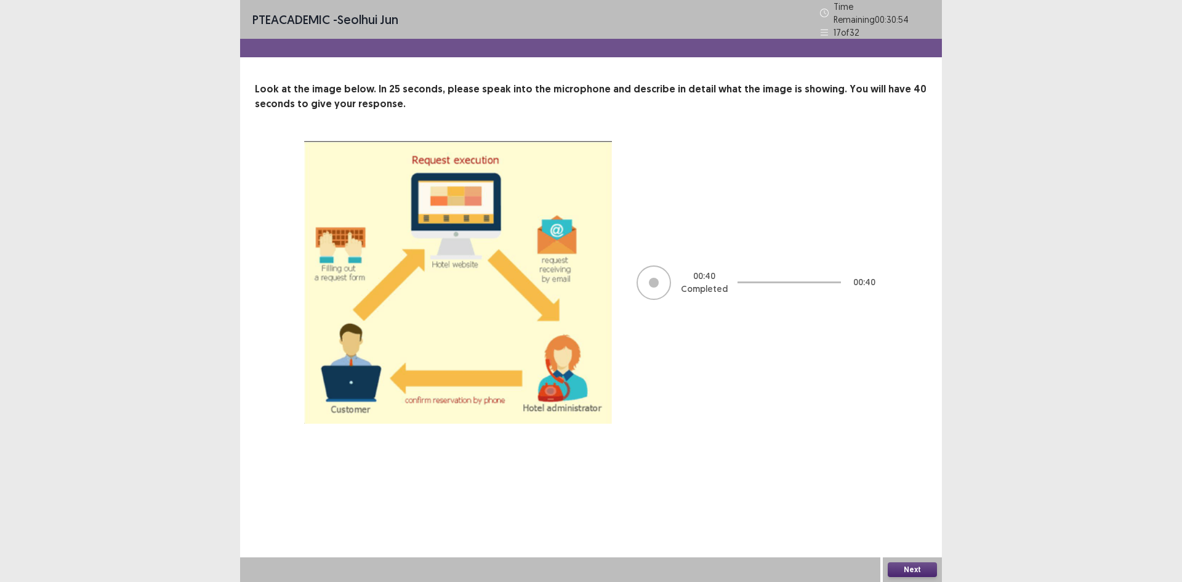
click at [892, 567] on button "Next" at bounding box center [912, 569] width 49 height 15
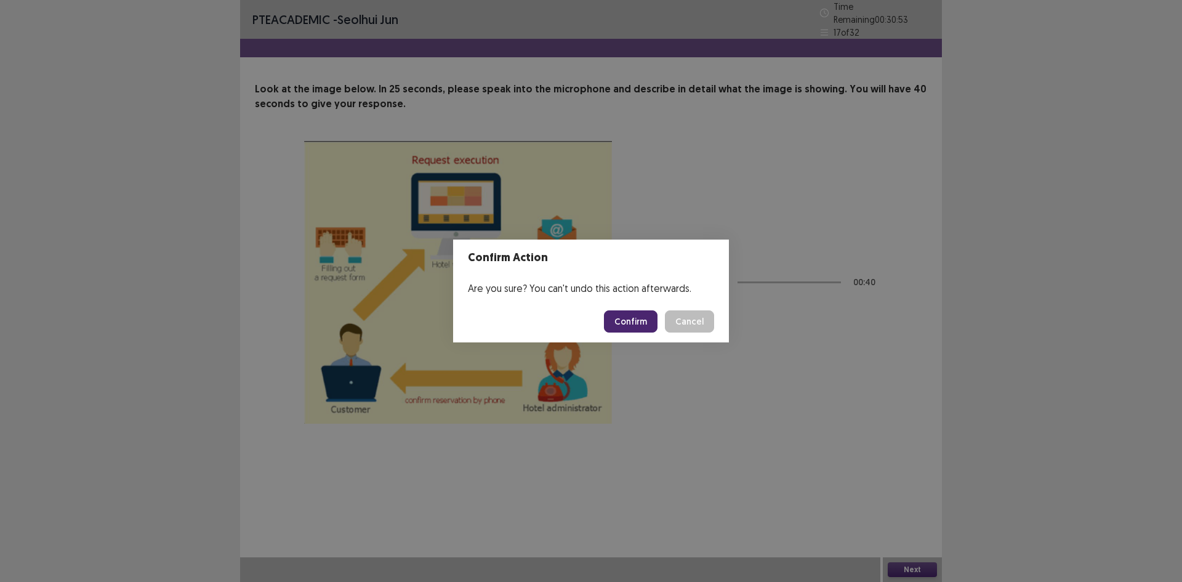
click at [637, 317] on button "Confirm" at bounding box center [631, 321] width 54 height 22
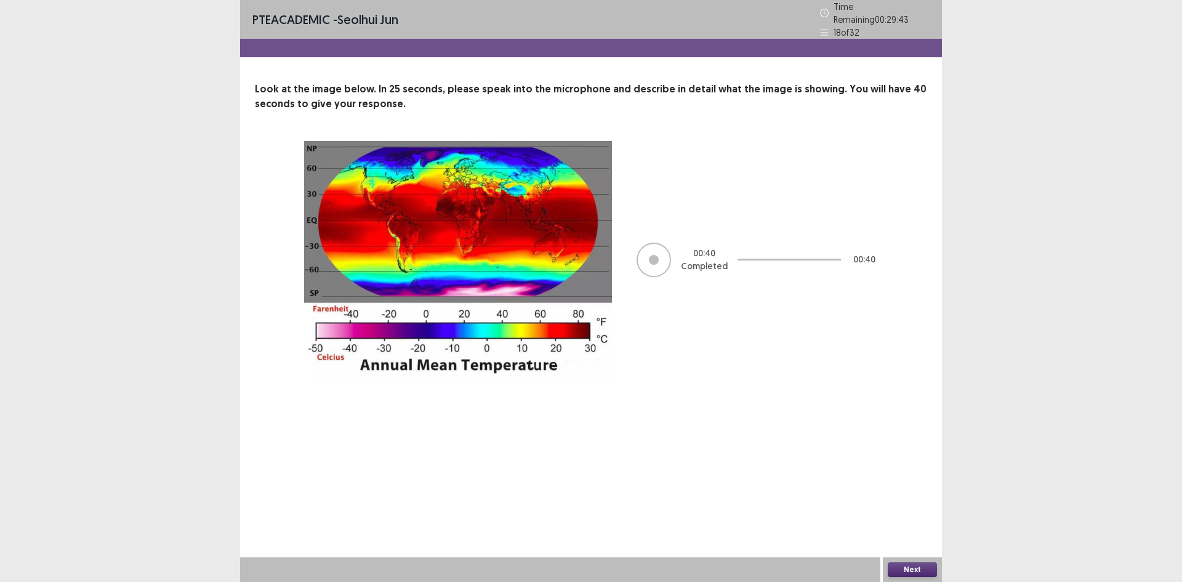
click at [910, 570] on button "Next" at bounding box center [912, 569] width 49 height 15
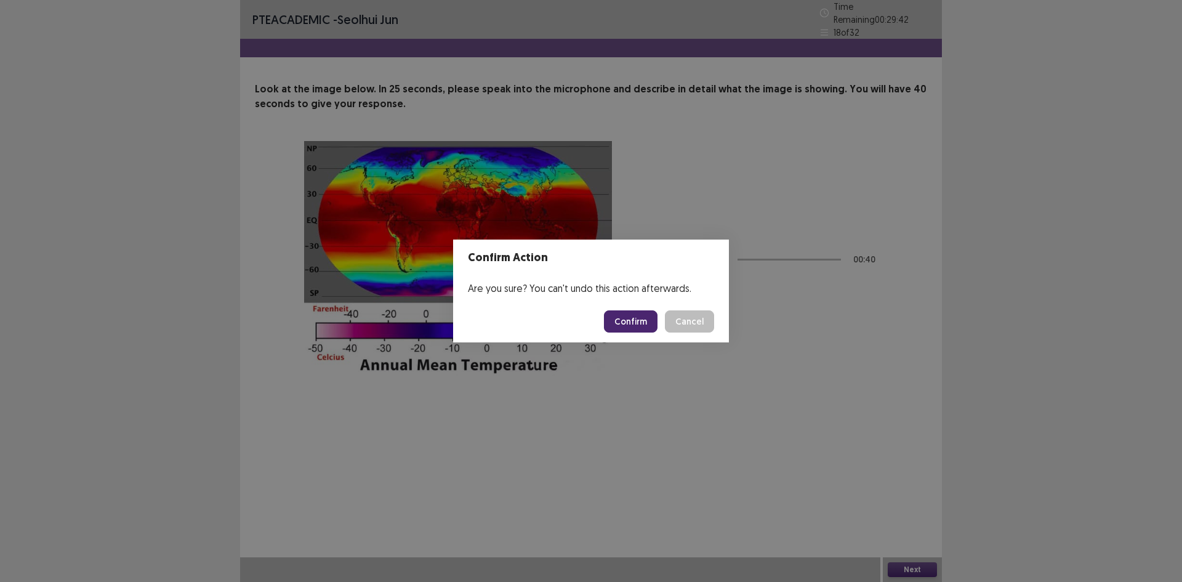
click at [644, 331] on button "Confirm" at bounding box center [631, 321] width 54 height 22
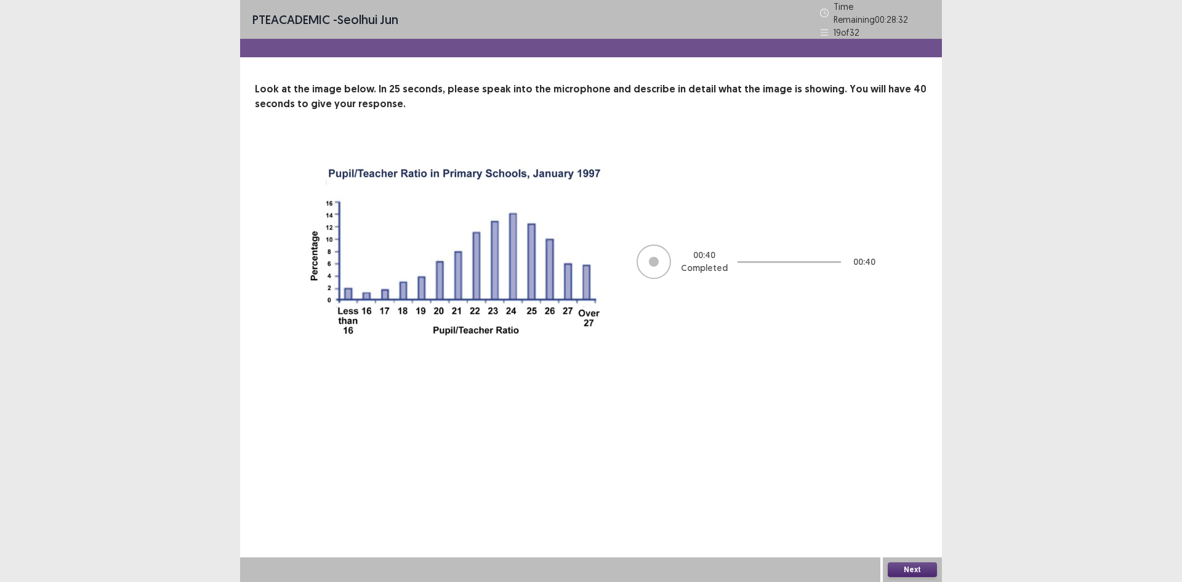
click at [892, 564] on button "Next" at bounding box center [912, 569] width 49 height 15
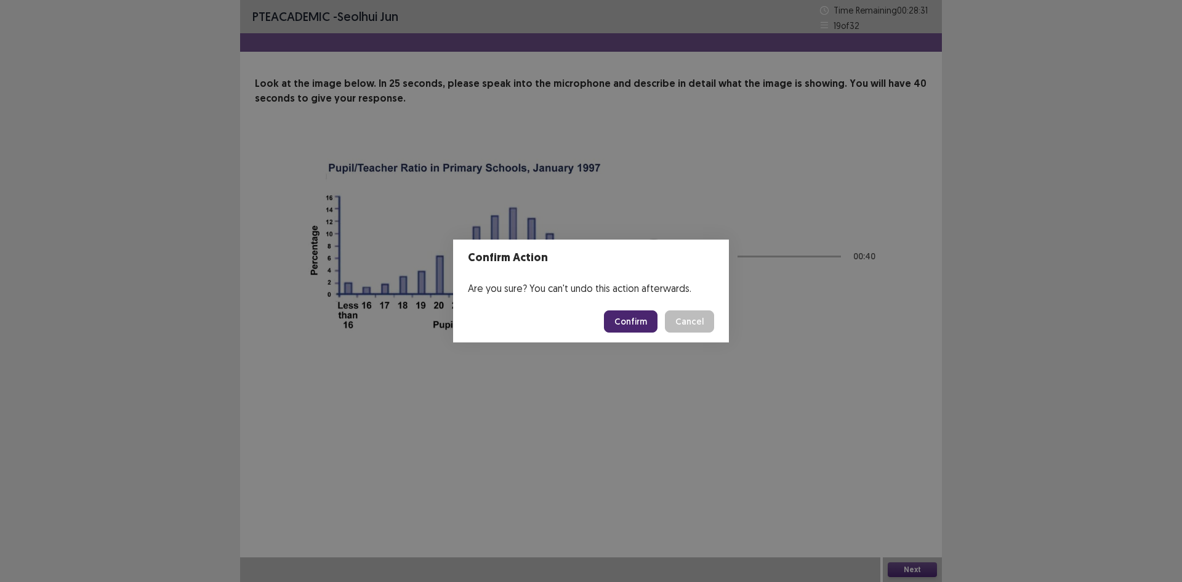
click at [632, 318] on button "Confirm" at bounding box center [631, 321] width 54 height 22
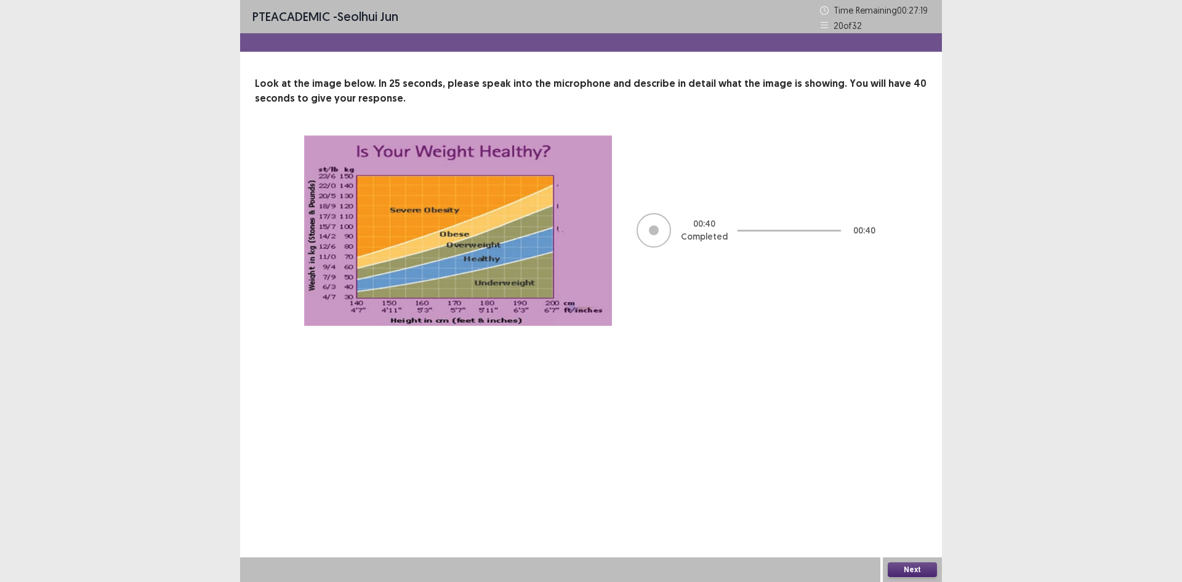
click at [914, 564] on button "Next" at bounding box center [912, 569] width 49 height 15
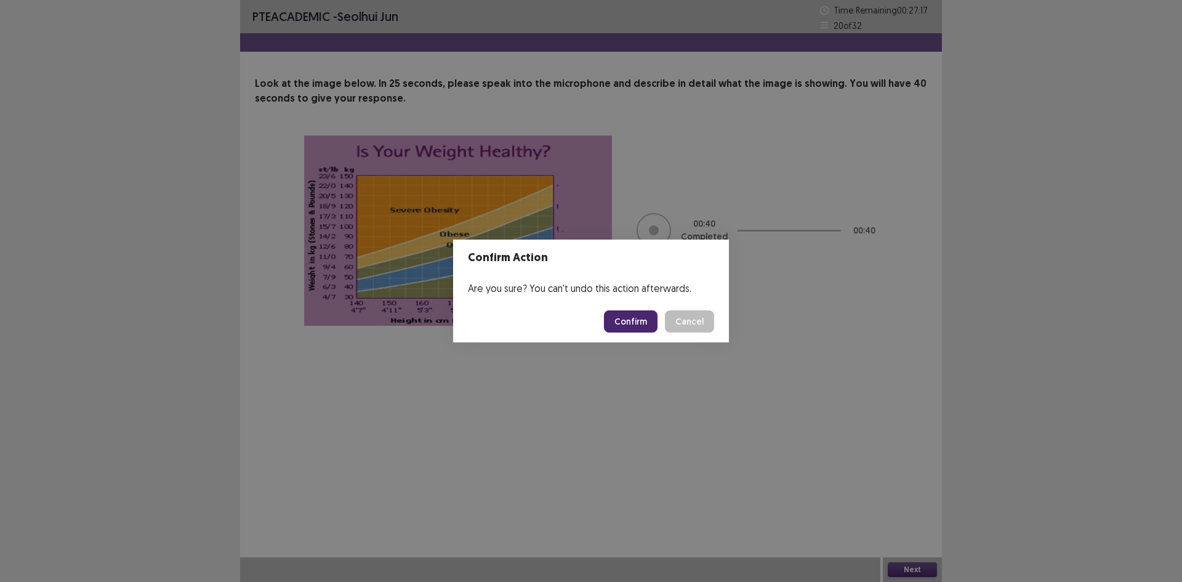
click at [631, 313] on button "Confirm" at bounding box center [631, 321] width 54 height 22
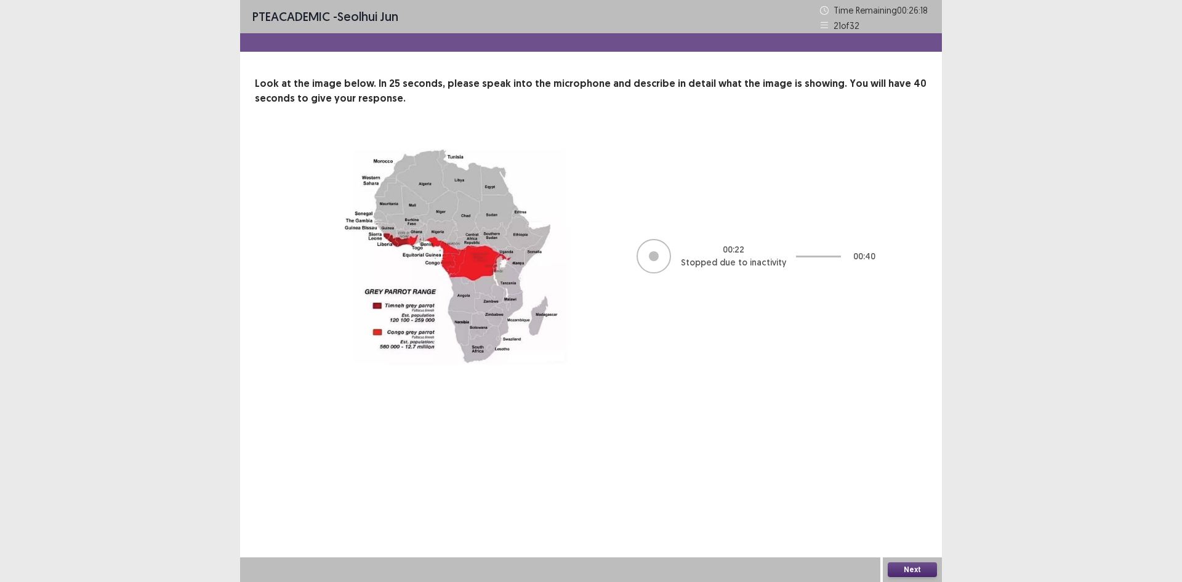
click at [903, 567] on button "Next" at bounding box center [912, 569] width 49 height 15
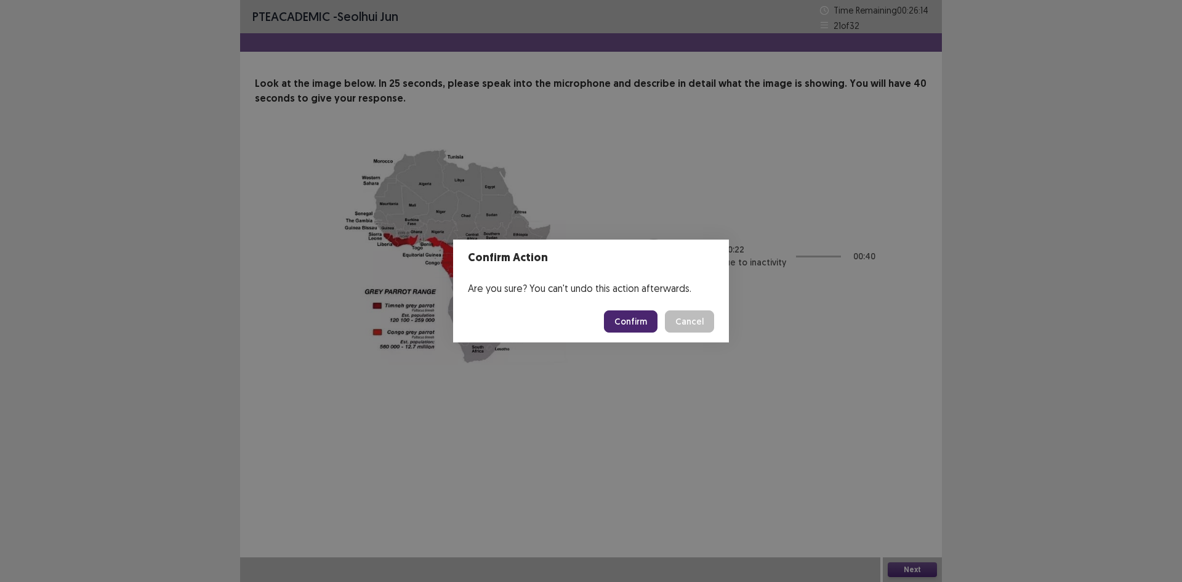
click at [628, 328] on button "Confirm" at bounding box center [631, 321] width 54 height 22
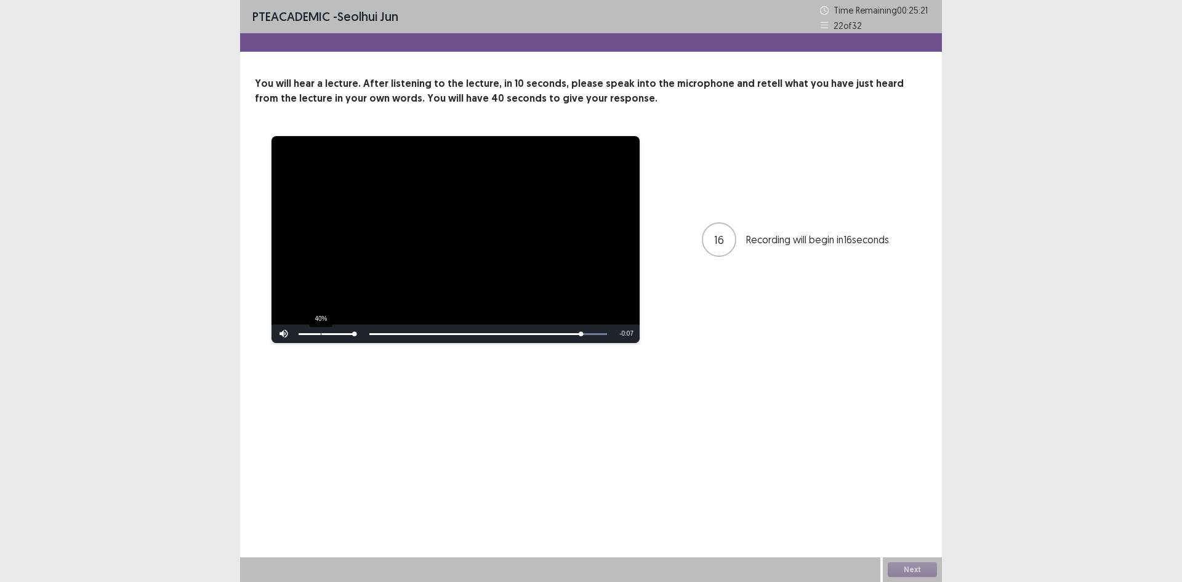
click at [322, 329] on div "40%" at bounding box center [327, 334] width 62 height 18
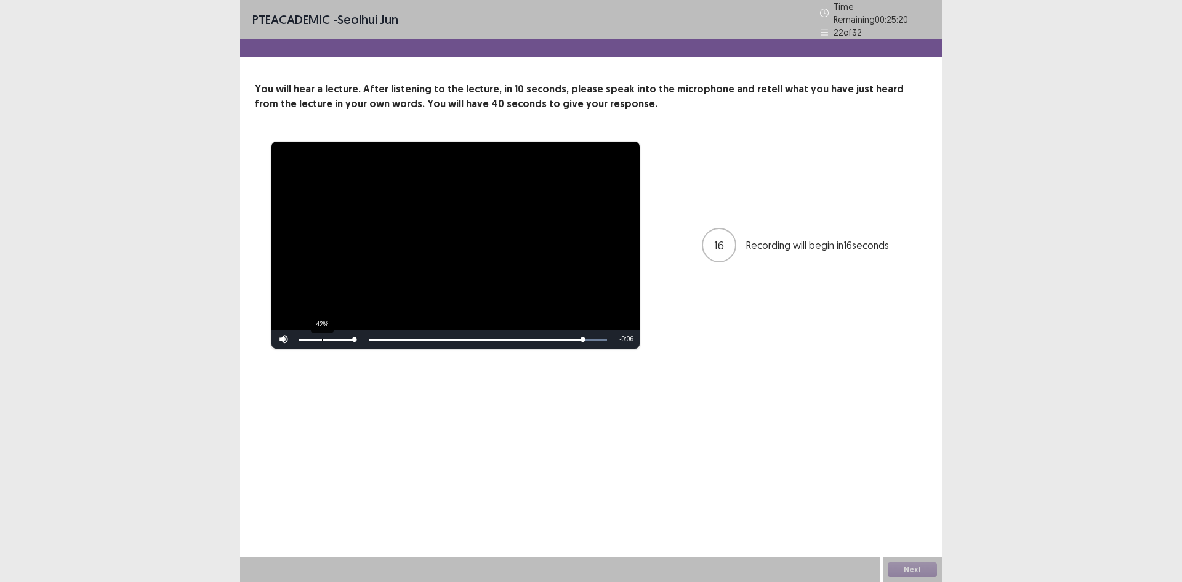
click at [322, 331] on div "42%" at bounding box center [327, 339] width 62 height 18
click at [321, 339] on div "41%" at bounding box center [327, 340] width 56 height 2
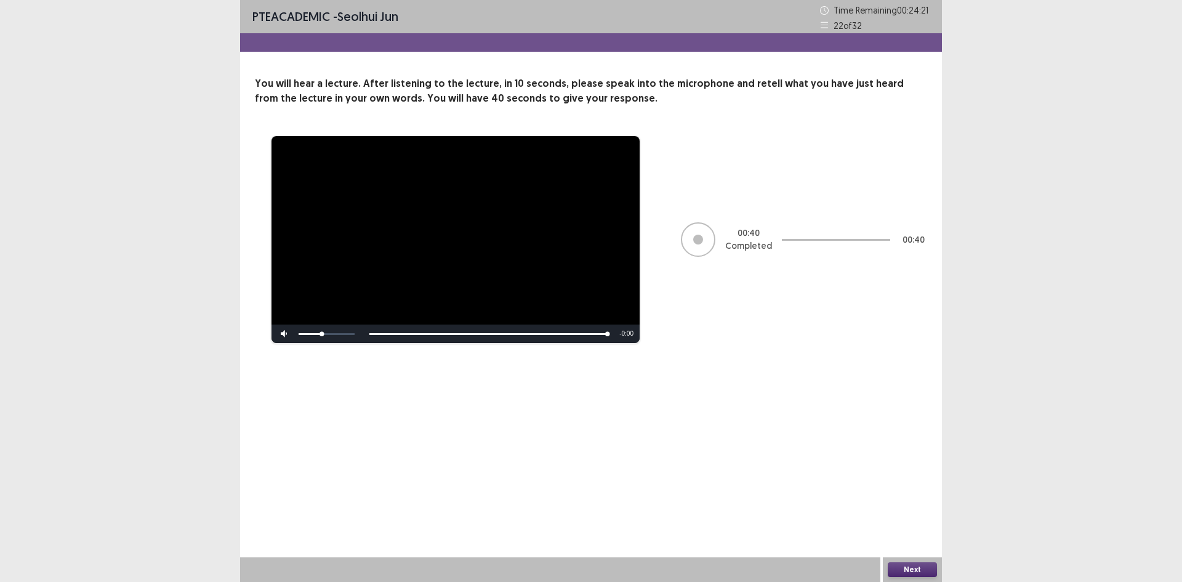
click at [908, 570] on button "Next" at bounding box center [912, 569] width 49 height 15
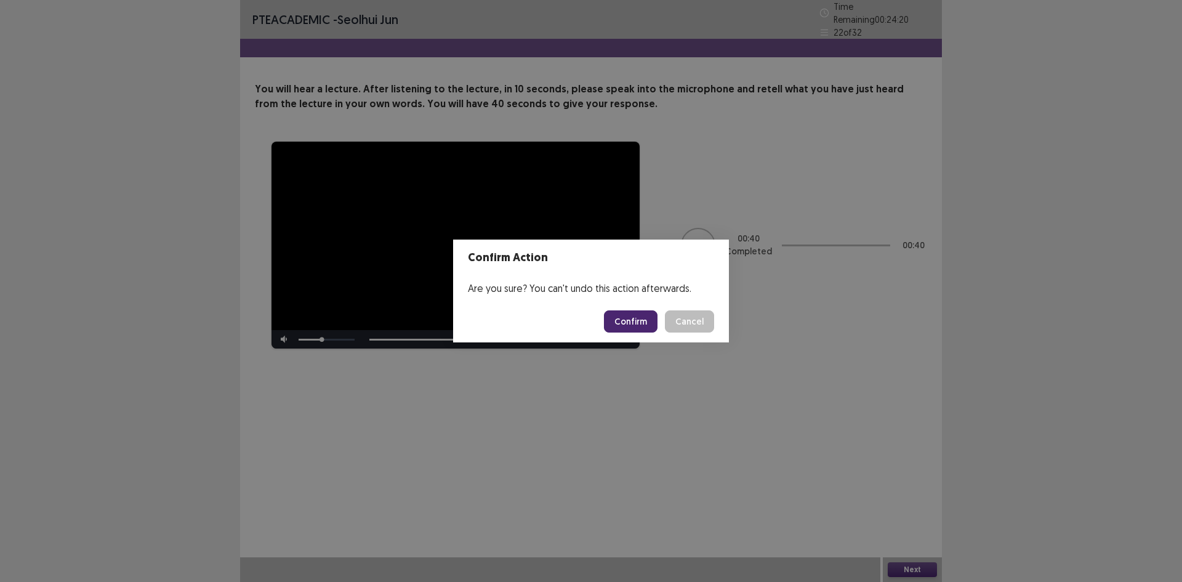
click at [645, 326] on button "Confirm" at bounding box center [631, 321] width 54 height 22
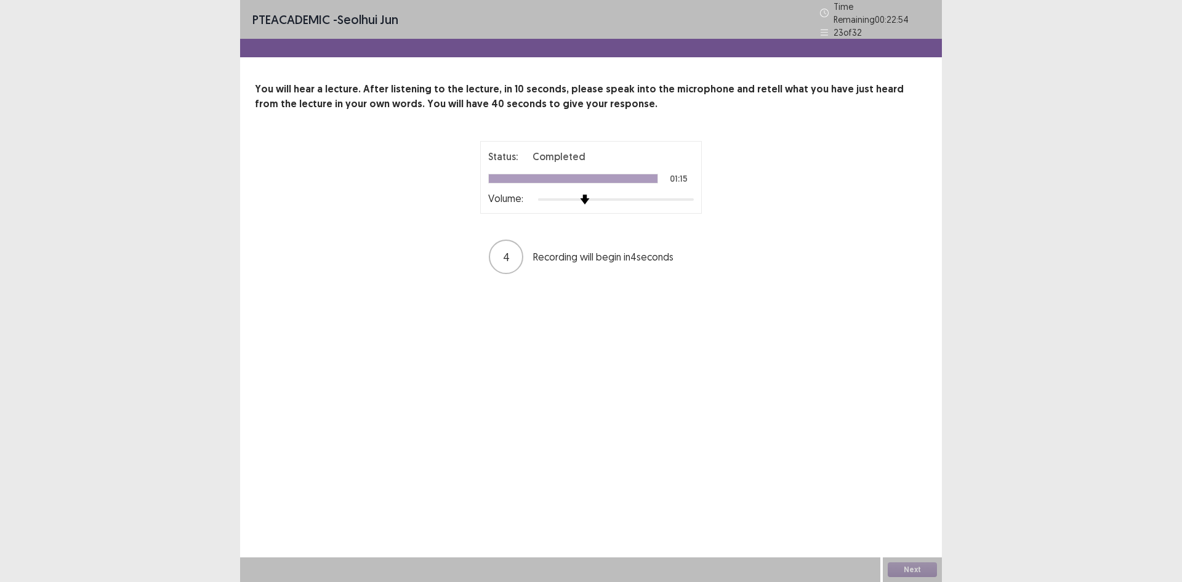
click at [588, 195] on div at bounding box center [616, 200] width 156 height 10
click at [929, 561] on div "Next" at bounding box center [912, 569] width 59 height 25
click at [928, 562] on button "Next" at bounding box center [912, 569] width 49 height 15
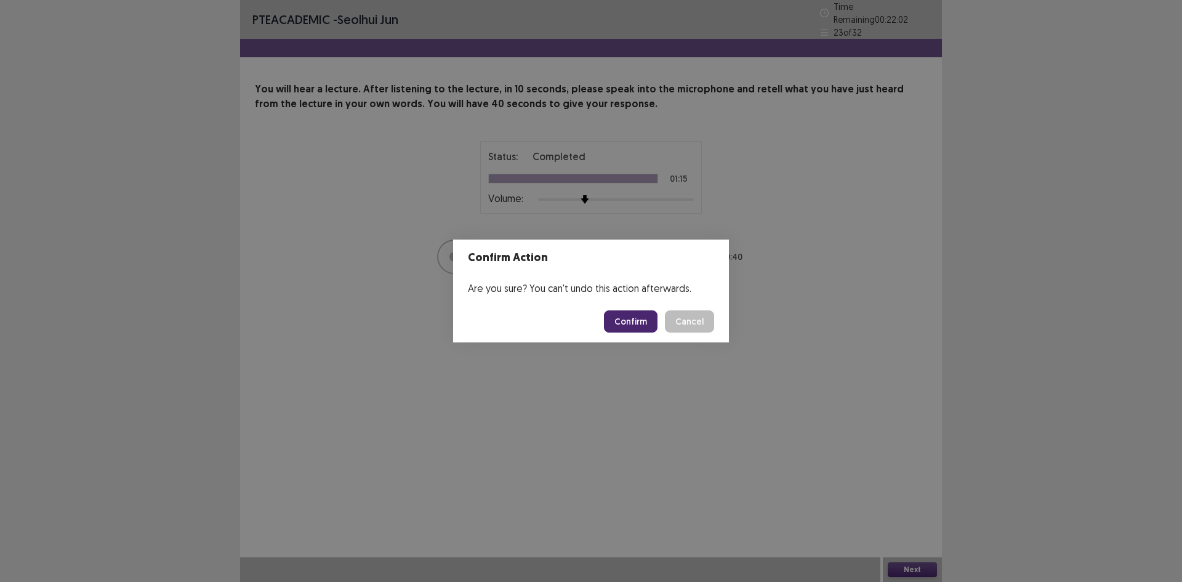
click at [624, 320] on button "Confirm" at bounding box center [631, 321] width 54 height 22
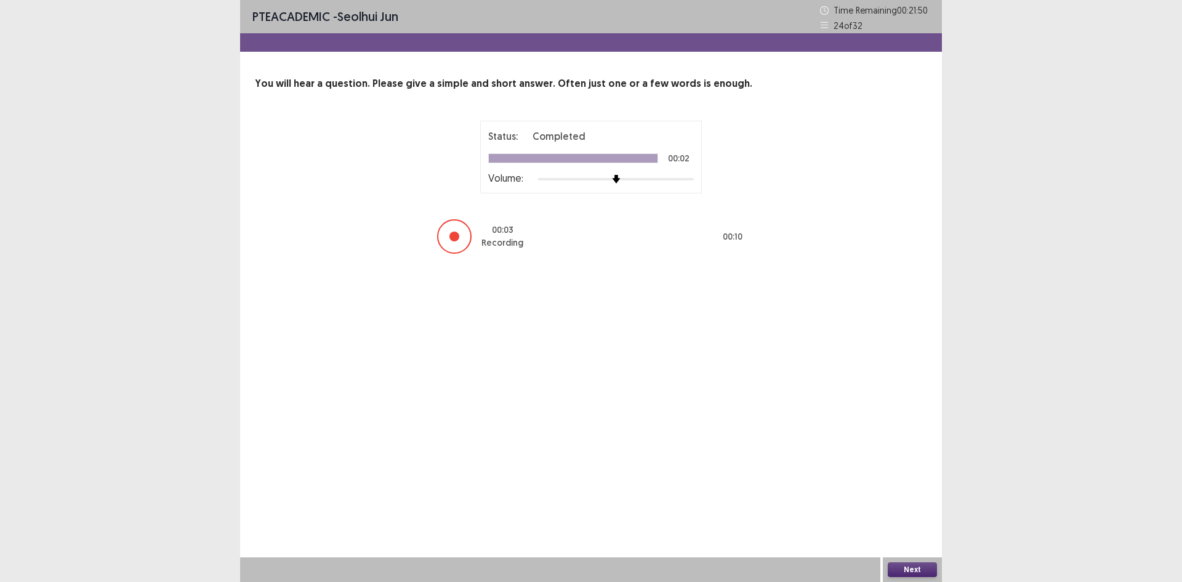
click at [924, 574] on button "Next" at bounding box center [912, 569] width 49 height 15
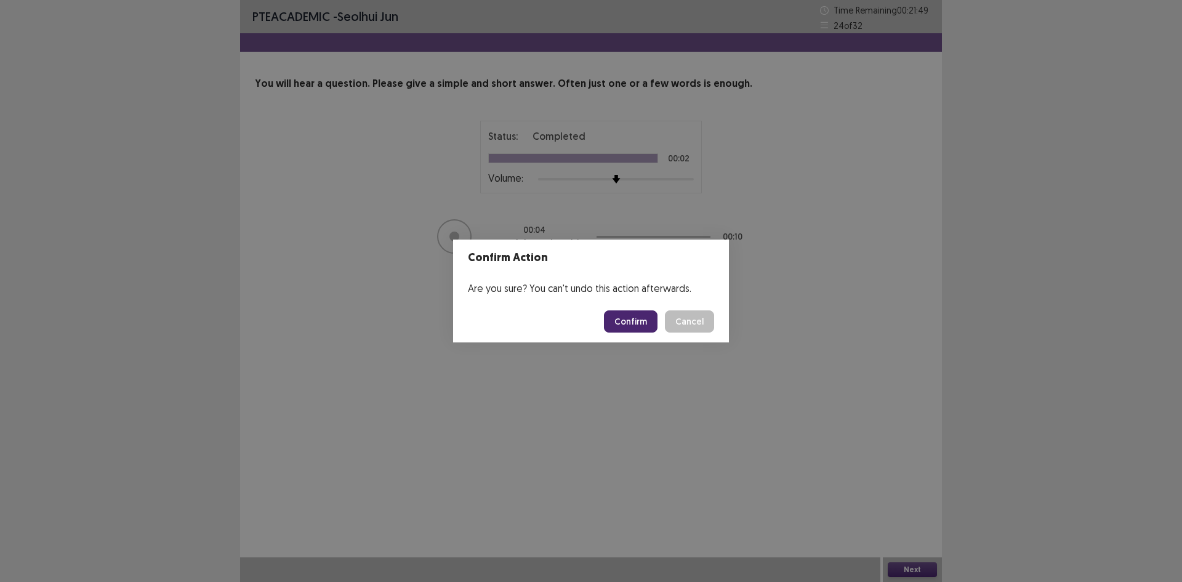
click at [634, 319] on button "Confirm" at bounding box center [631, 321] width 54 height 22
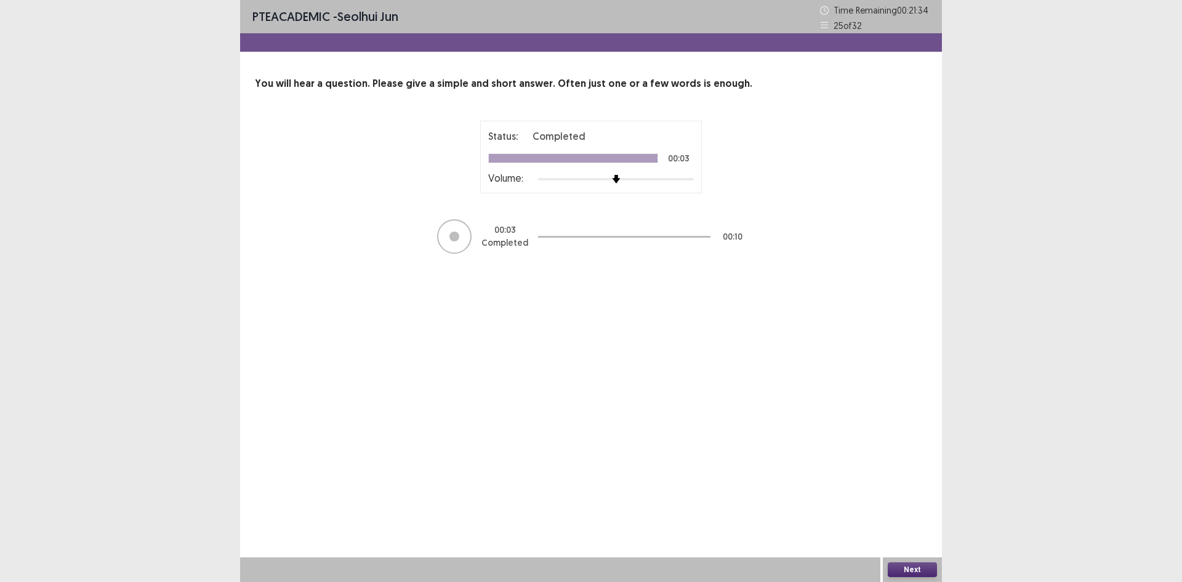
click at [906, 573] on button "Next" at bounding box center [912, 569] width 49 height 15
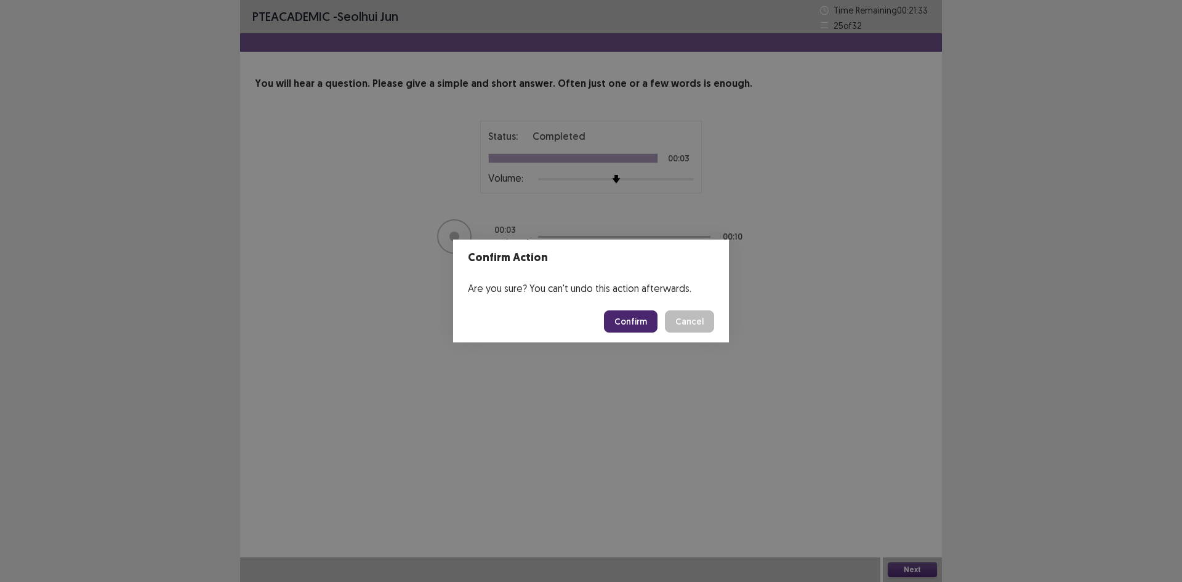
click at [603, 316] on footer "Confirm Cancel" at bounding box center [591, 322] width 276 height 42
click at [629, 316] on button "Confirm" at bounding box center [631, 321] width 54 height 22
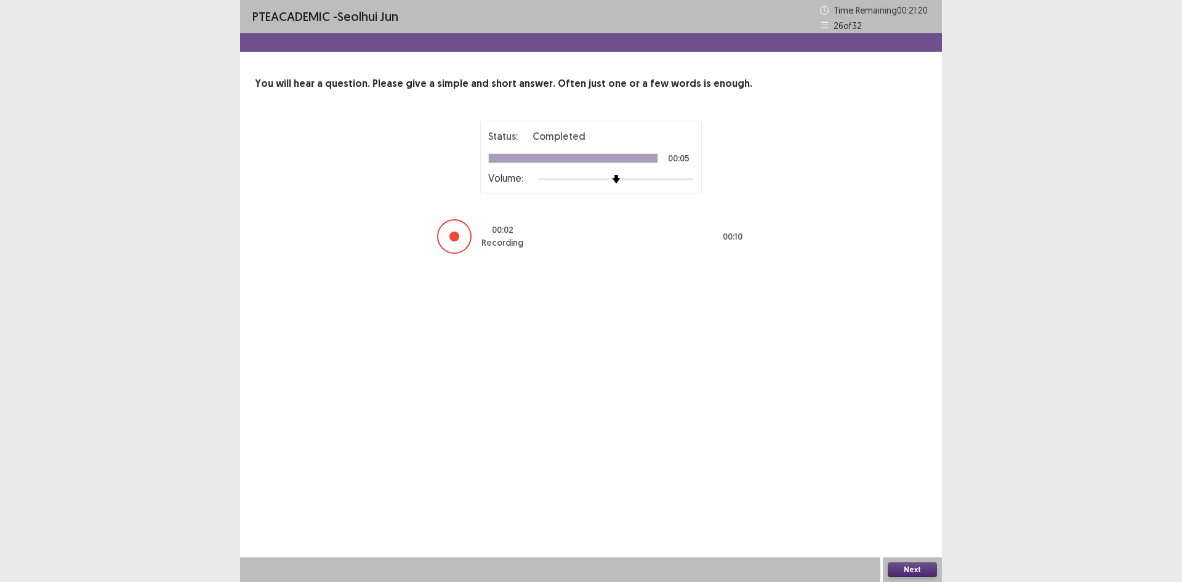
click at [926, 568] on button "Next" at bounding box center [912, 569] width 49 height 15
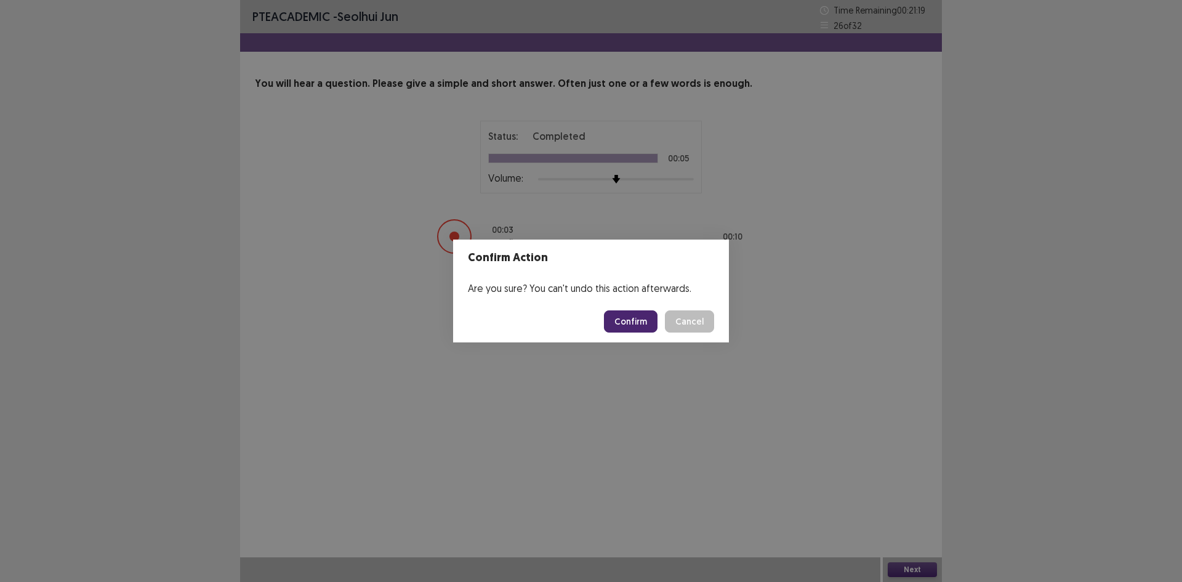
click at [618, 309] on footer "Confirm Cancel" at bounding box center [591, 322] width 276 height 42
click at [618, 318] on button "Confirm" at bounding box center [631, 321] width 54 height 22
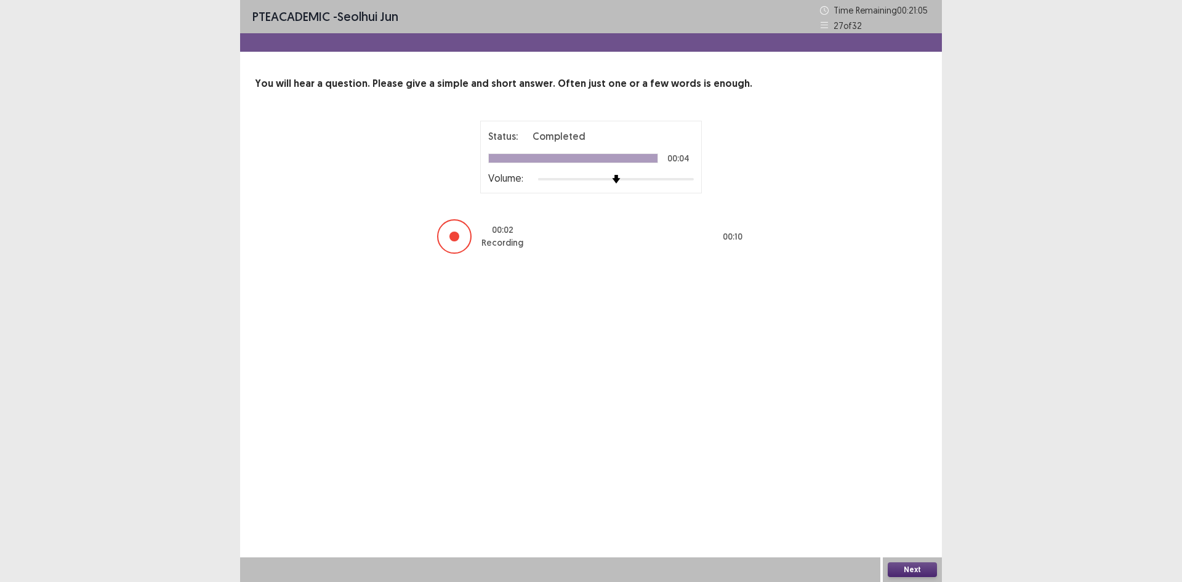
click at [930, 572] on button "Next" at bounding box center [912, 569] width 49 height 15
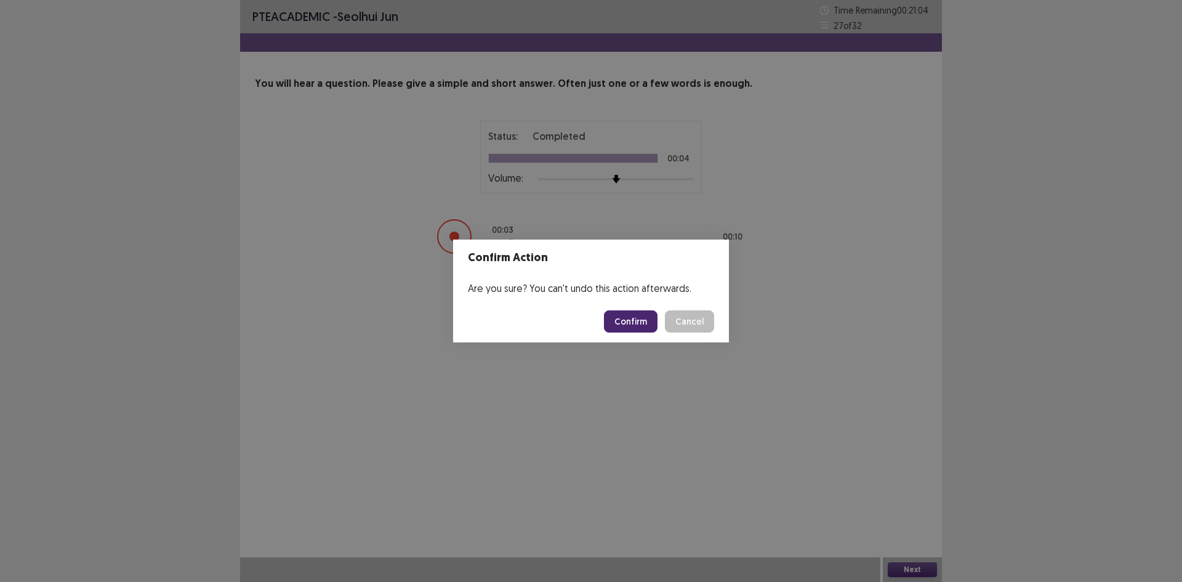
click at [636, 315] on button "Confirm" at bounding box center [631, 321] width 54 height 22
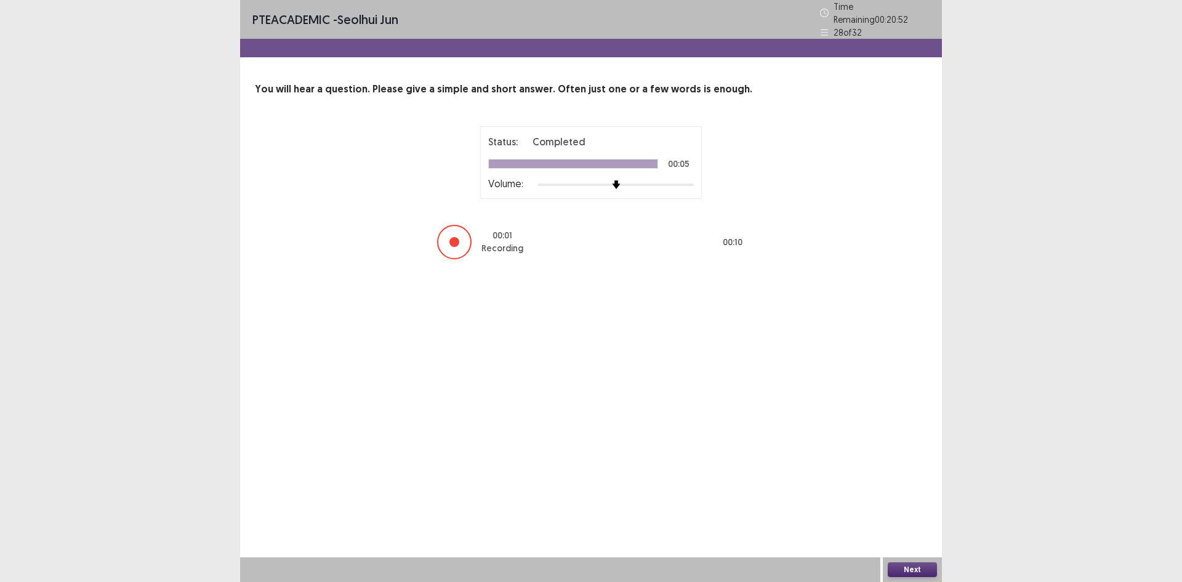
click at [916, 569] on button "Next" at bounding box center [912, 569] width 49 height 15
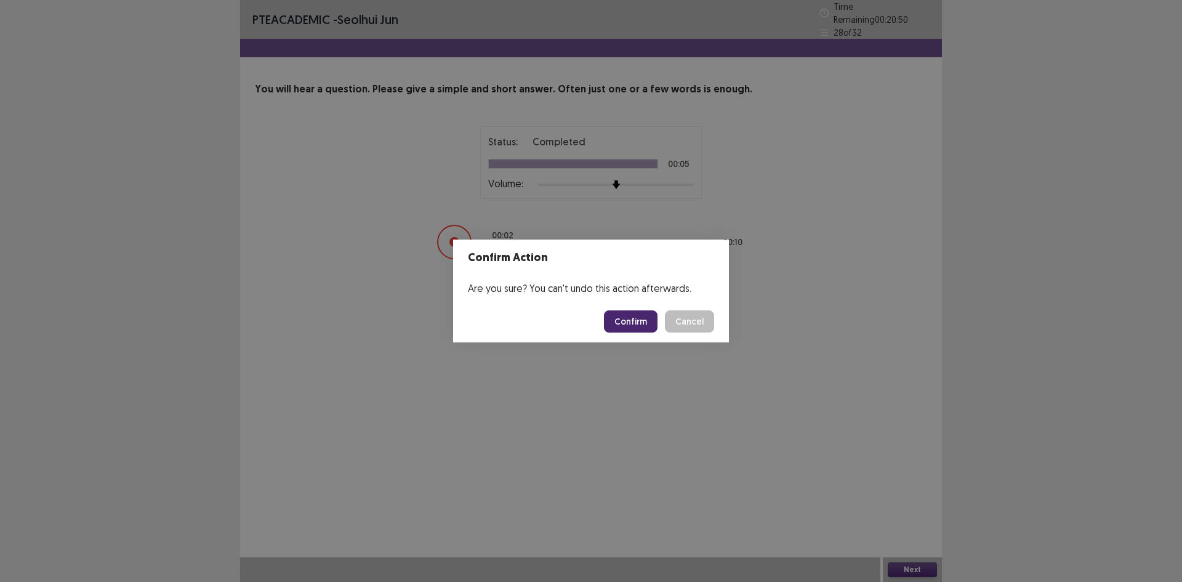
click at [616, 313] on button "Confirm" at bounding box center [631, 321] width 54 height 22
